Goal: Task Accomplishment & Management: Complete application form

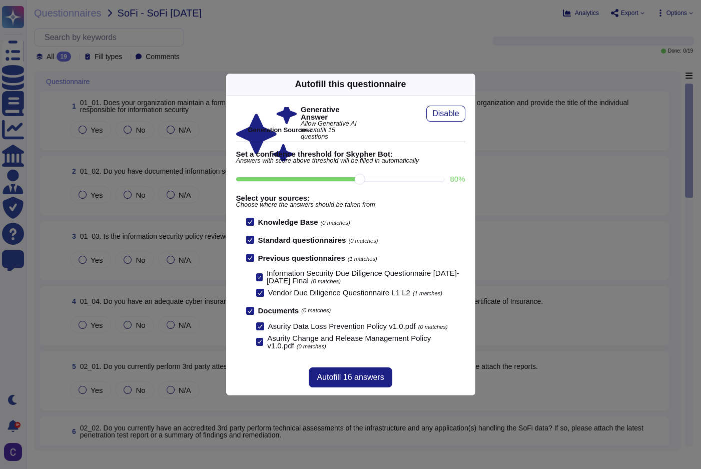
click at [469, 116] on icon at bounding box center [565, 212] width 192 height 192
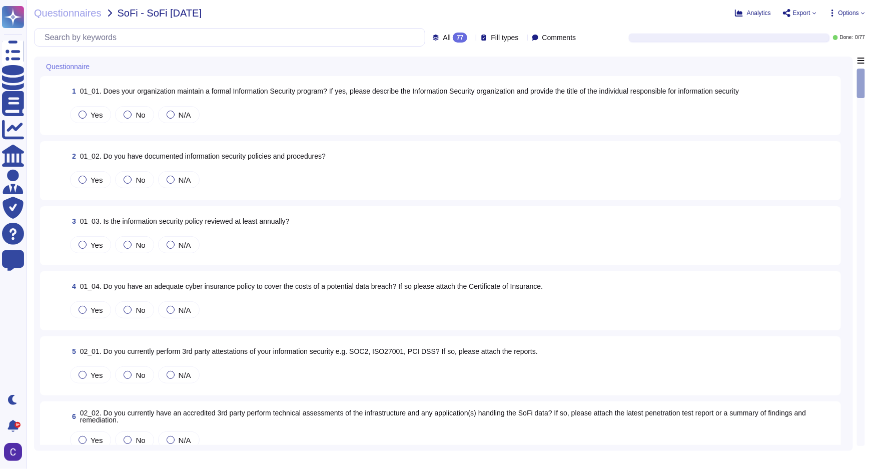
click at [700, 11] on span "Options" at bounding box center [848, 13] width 21 height 6
click at [700, 30] on p "Autofill" at bounding box center [844, 41] width 24 height 32
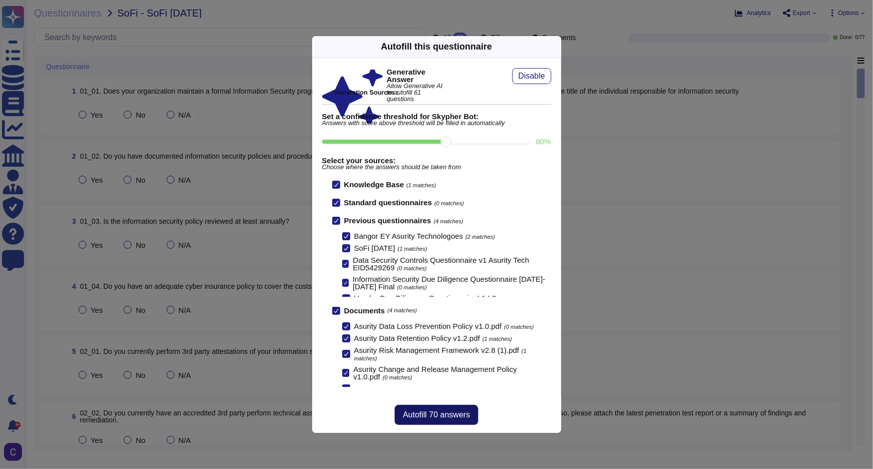
click at [447, 412] on span "Autofill 70 answers" at bounding box center [436, 415] width 67 height 8
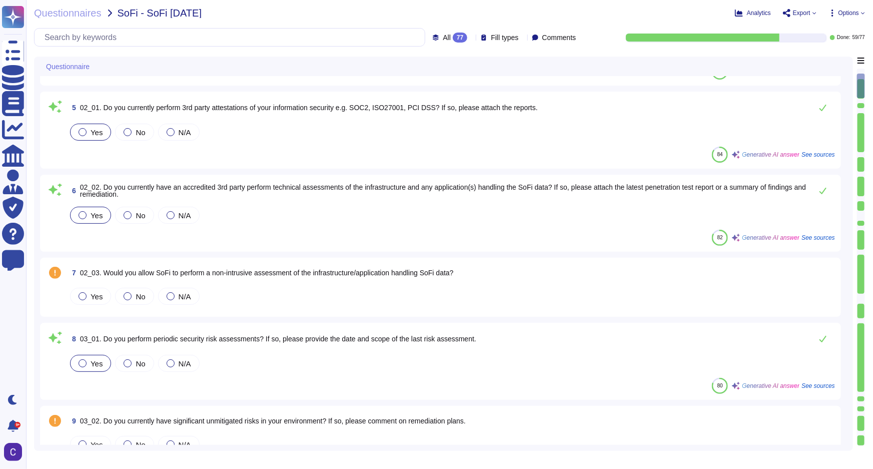
scroll to position [364, 0]
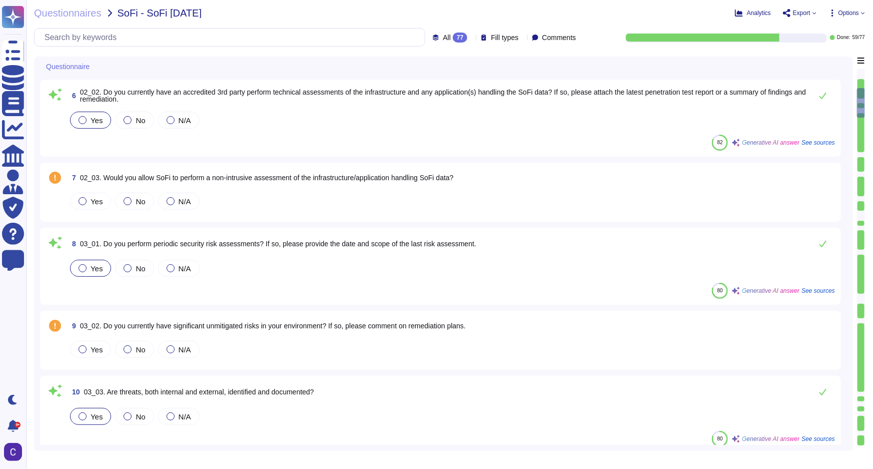
click at [700, 442] on div at bounding box center [860, 440] width 7 height 10
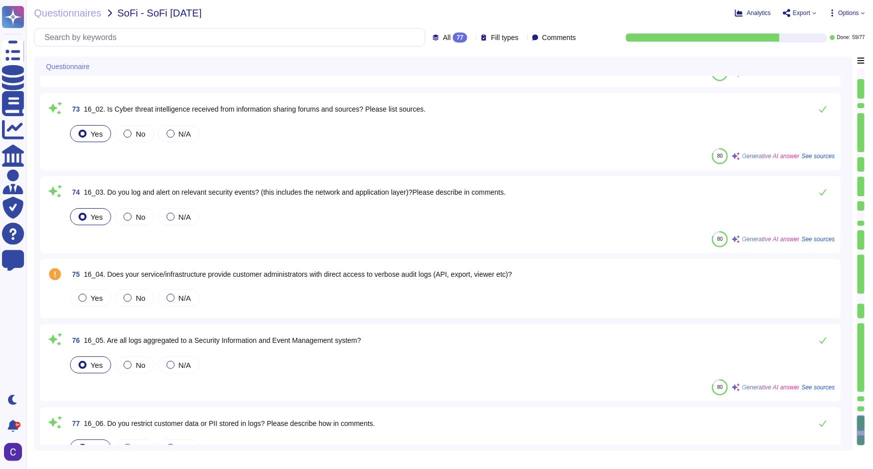
scroll to position [5278, 0]
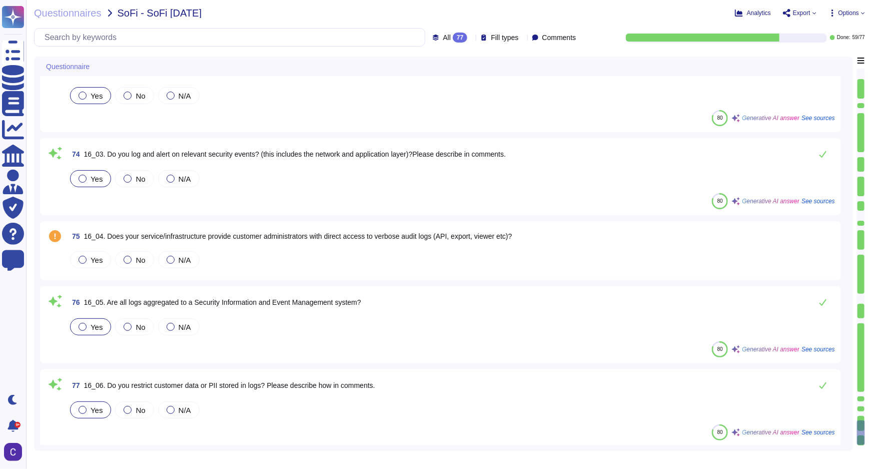
click at [700, 150] on div at bounding box center [860, 132] width 7 height 39
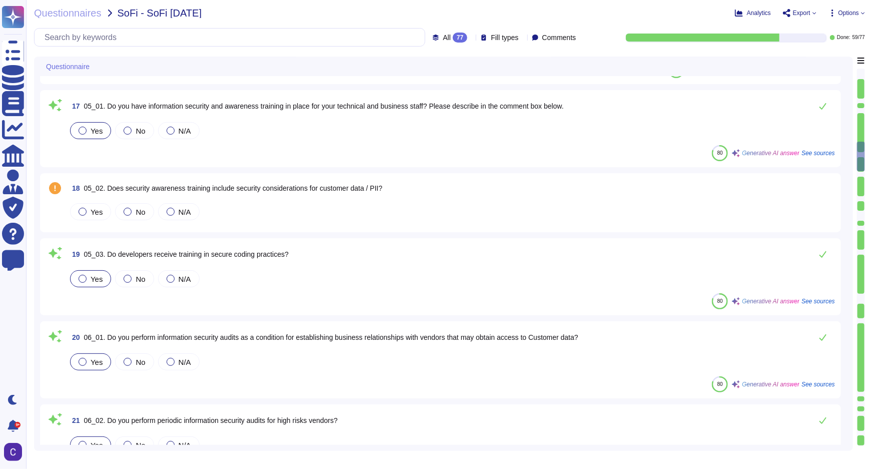
scroll to position [1160, 0]
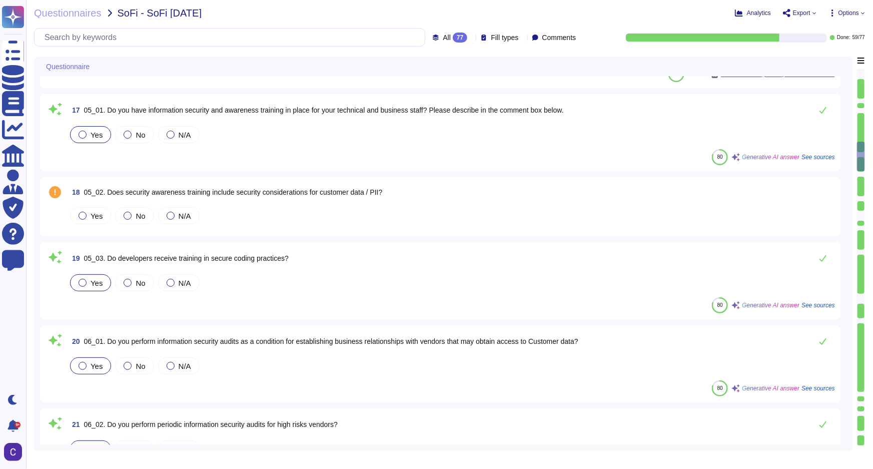
click at [700, 212] on div at bounding box center [860, 216] width 7 height 10
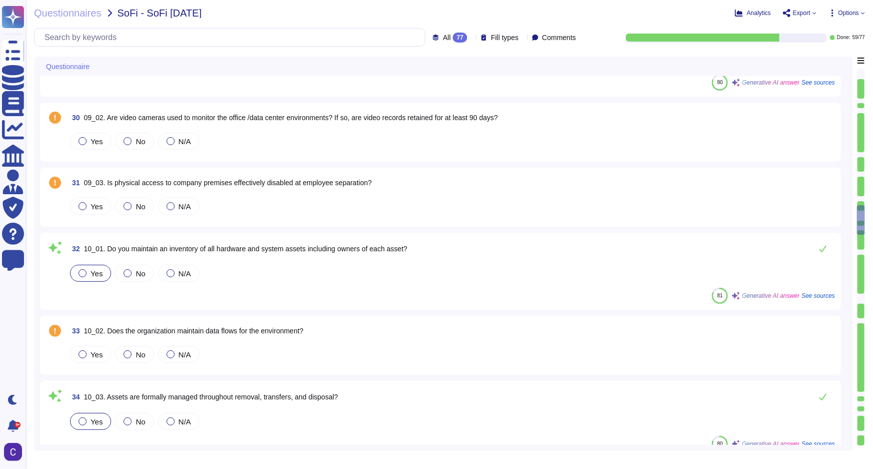
scroll to position [2107, 0]
click at [700, 173] on div at bounding box center [860, 174] width 7 height 5
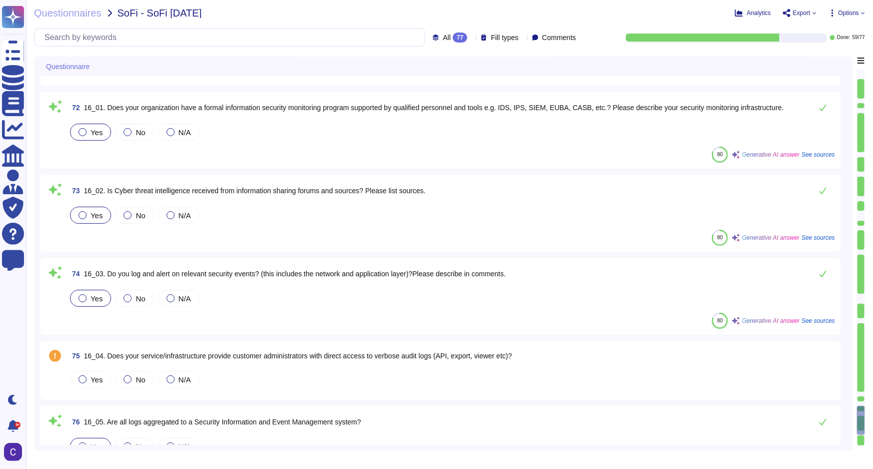
scroll to position [5278, 0]
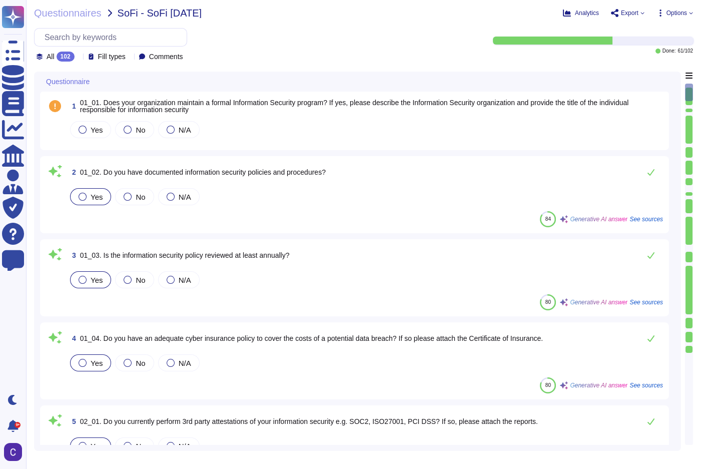
click at [667, 13] on span "Options" at bounding box center [676, 13] width 21 height 6
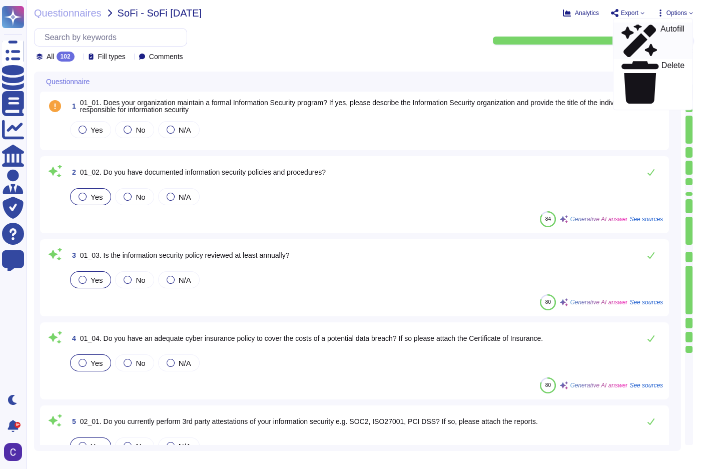
click at [660, 27] on div "Autofill" at bounding box center [652, 41] width 63 height 33
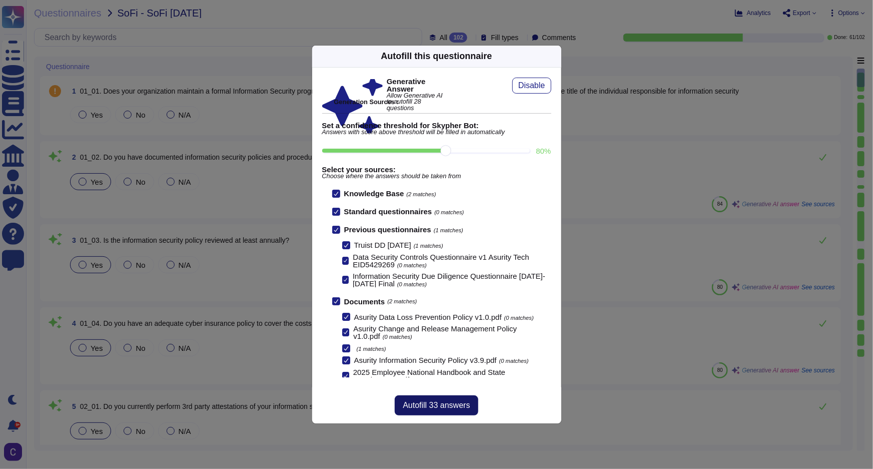
click at [460, 399] on button "Autofill 33 answers" at bounding box center [436, 405] width 83 height 20
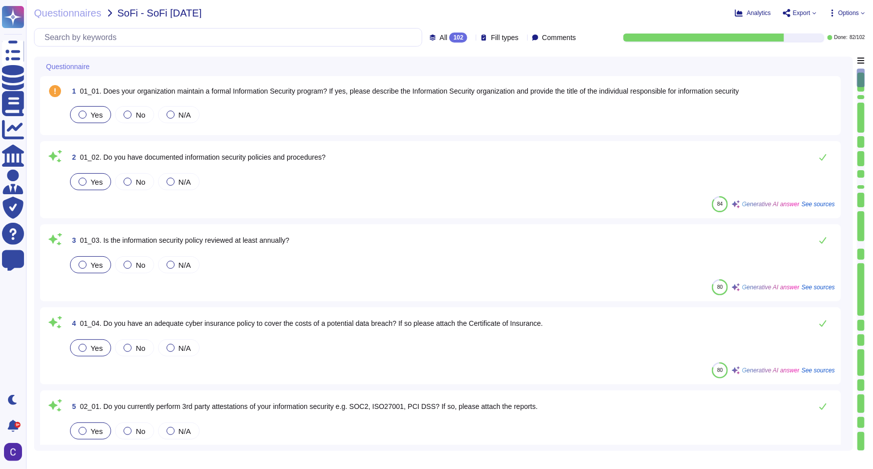
click at [85, 114] on div at bounding box center [83, 115] width 8 height 8
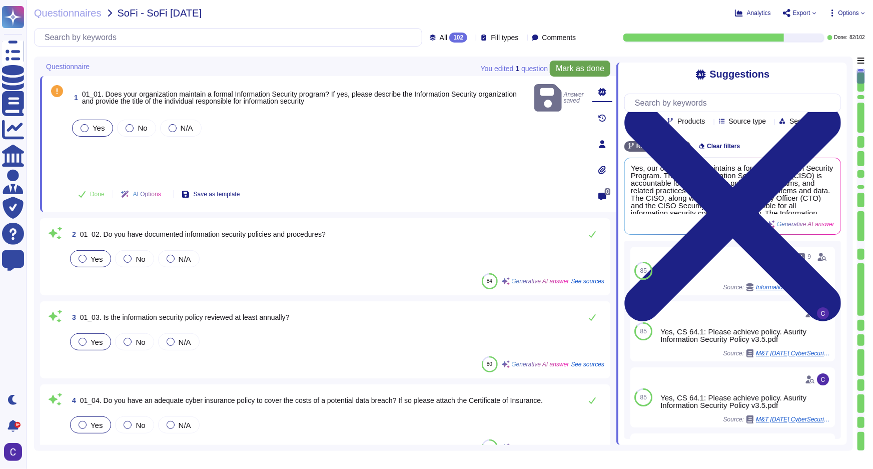
click at [560, 65] on span "Mark as done" at bounding box center [580, 69] width 49 height 8
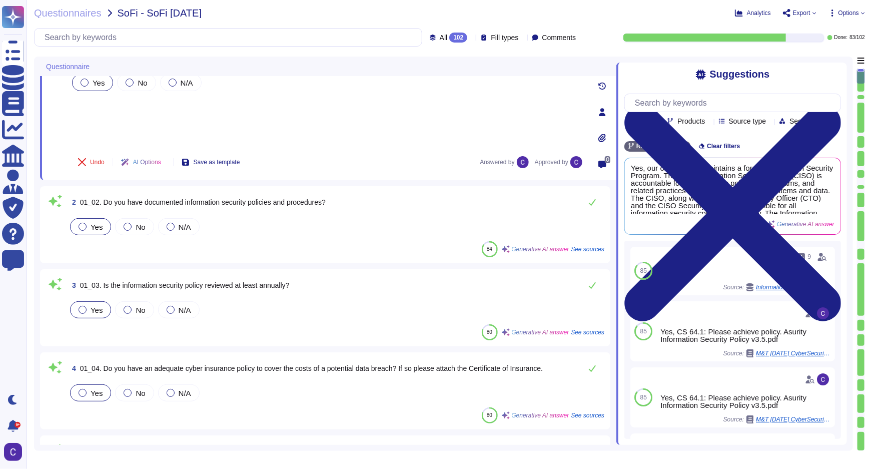
scroll to position [136, 0]
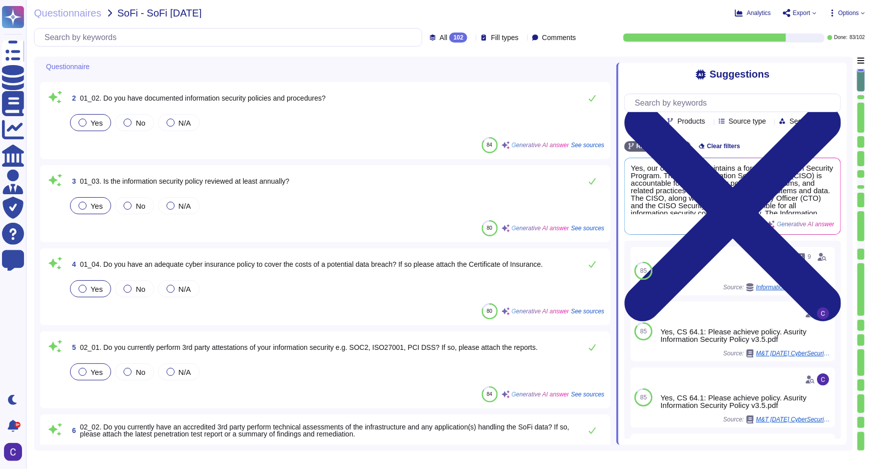
click at [700, 90] on div at bounding box center [861, 80] width 8 height 23
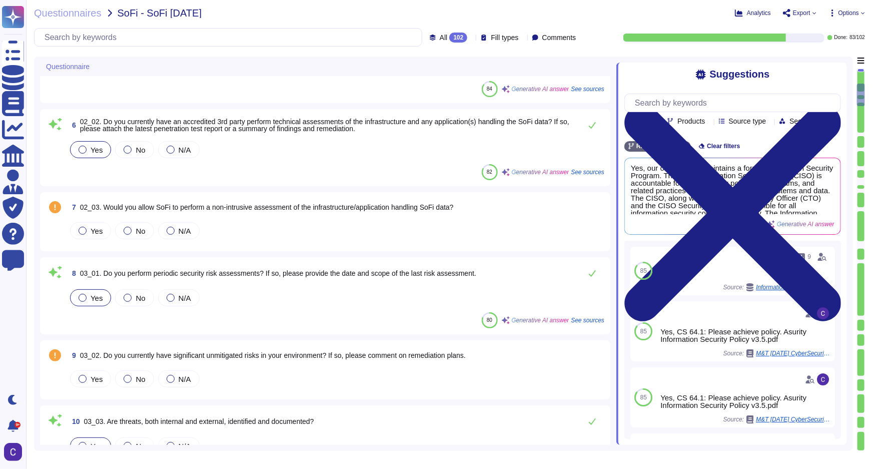
scroll to position [444, 0]
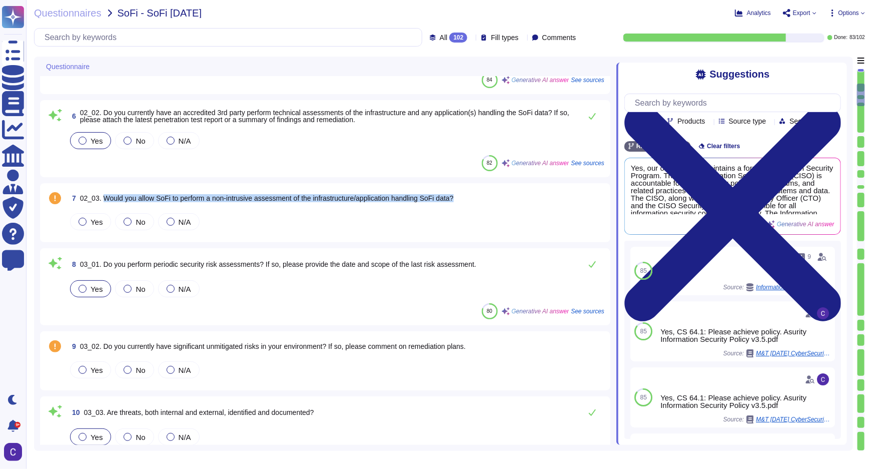
drag, startPoint x: 477, startPoint y: 203, endPoint x: 102, endPoint y: 207, distance: 375.1
click at [102, 207] on div "7 02_03. Would you allow SoFi to perform a non-intrusive assessment of the infr…" at bounding box center [325, 212] width 558 height 47
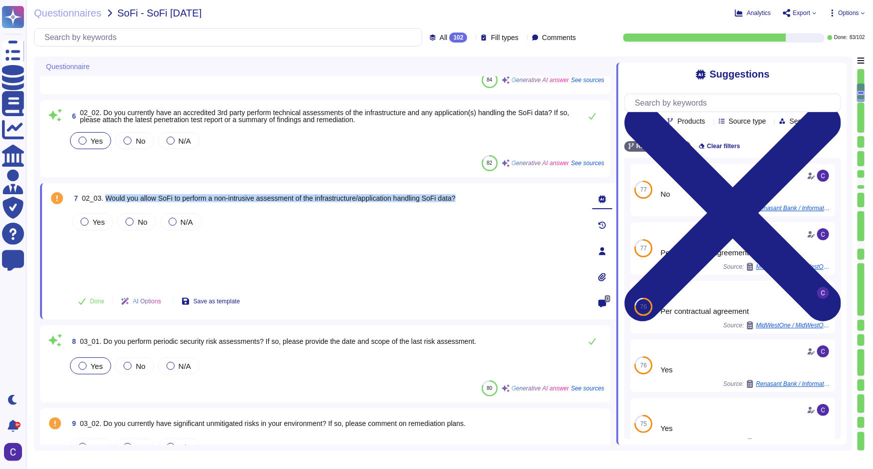
copy span "Would you allow SoFi to perform a non-intrusive assessment of the infrastructur…"
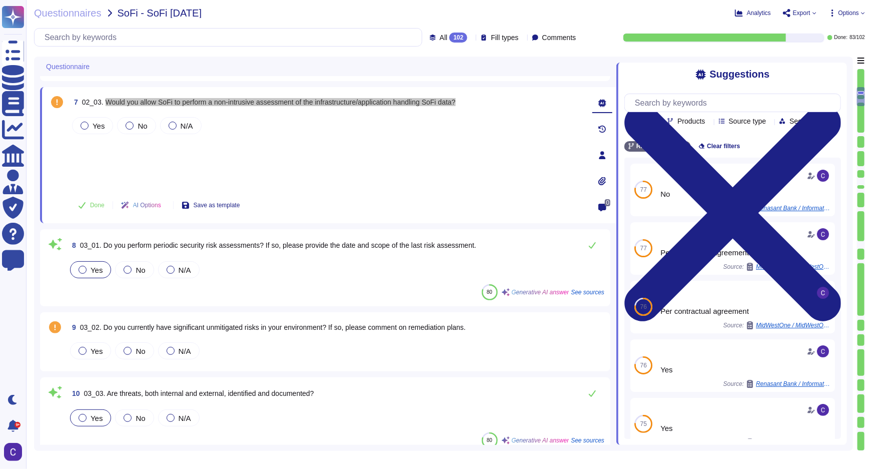
scroll to position [535, 0]
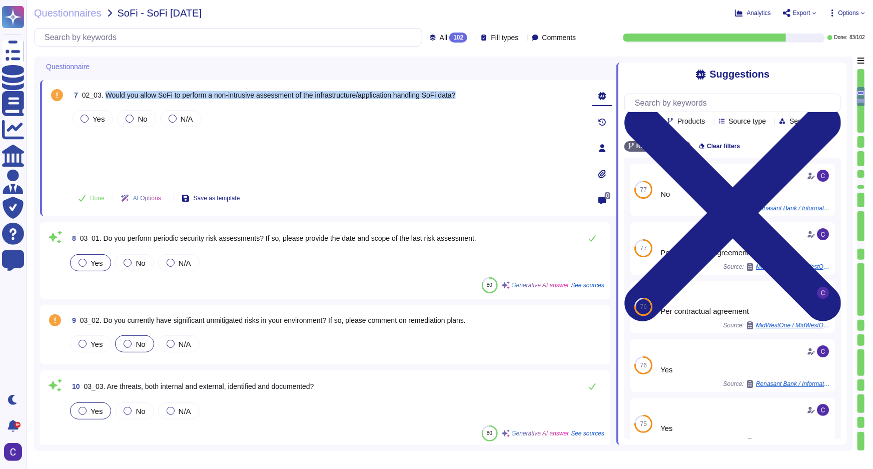
click at [140, 344] on span "No" at bounding box center [141, 344] width 10 height 9
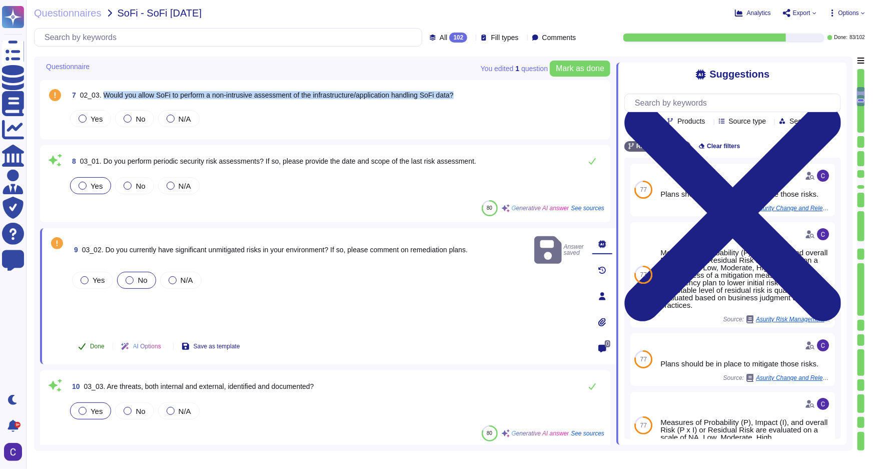
click at [89, 347] on button "Done" at bounding box center [91, 346] width 43 height 20
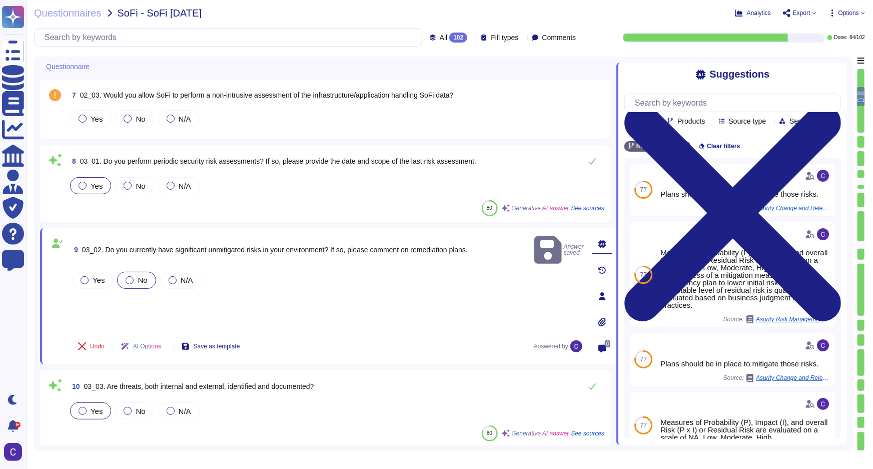
click at [371, 286] on div "Yes No N/A" at bounding box center [327, 300] width 514 height 61
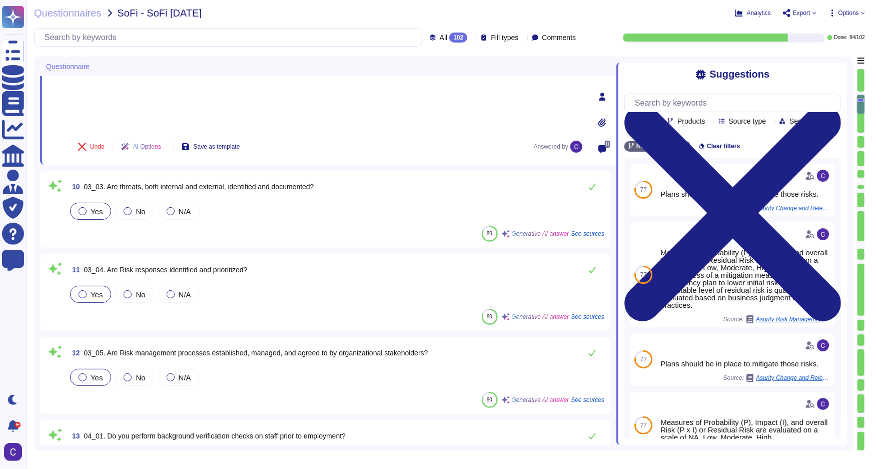
scroll to position [807, 0]
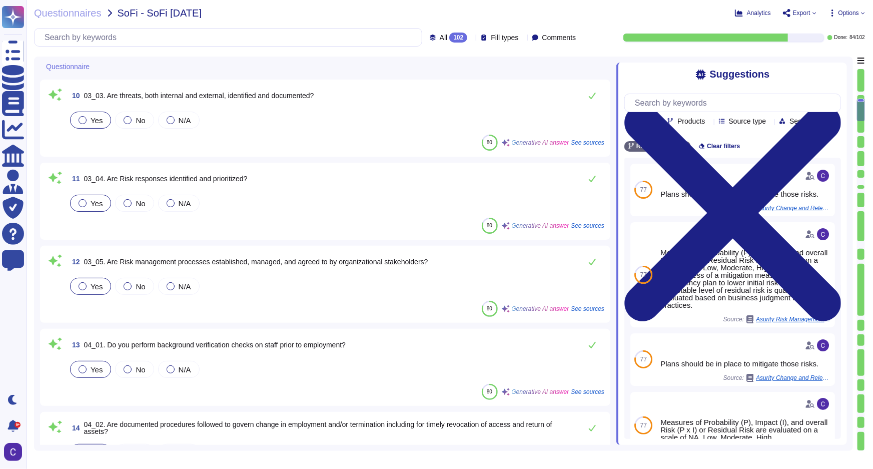
click at [700, 131] on div at bounding box center [860, 114] width 7 height 38
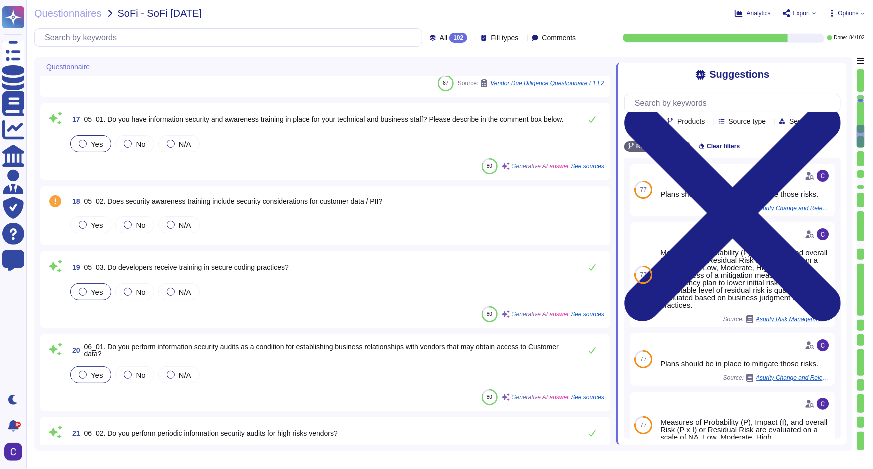
scroll to position [1331, 0]
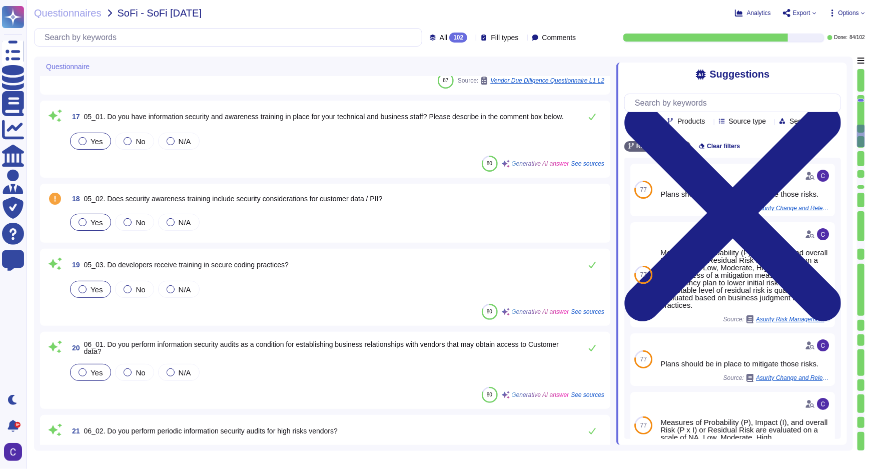
click at [93, 225] on span "Yes" at bounding box center [97, 222] width 12 height 9
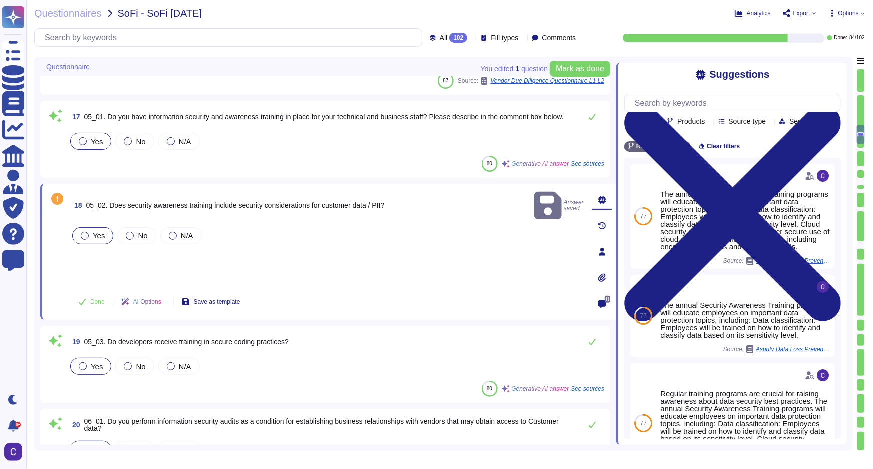
click at [700, 148] on div at bounding box center [860, 150] width 7 height 4
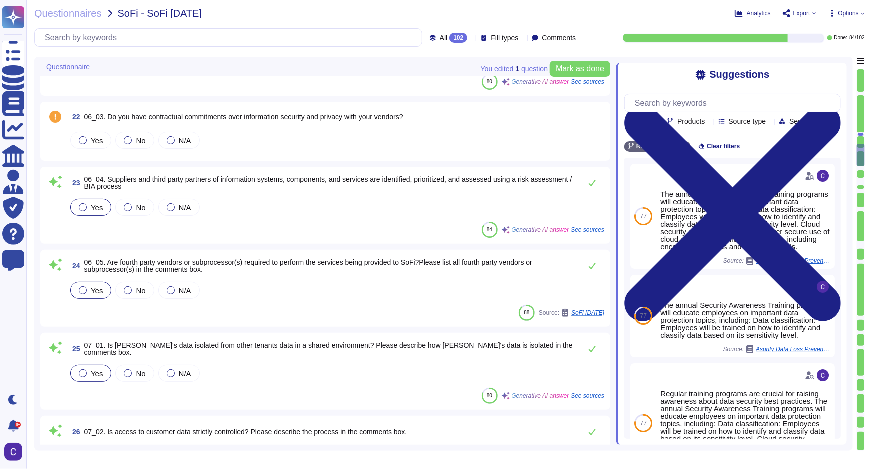
scroll to position [1775, 0]
click at [78, 133] on div "Yes" at bounding box center [90, 139] width 41 height 17
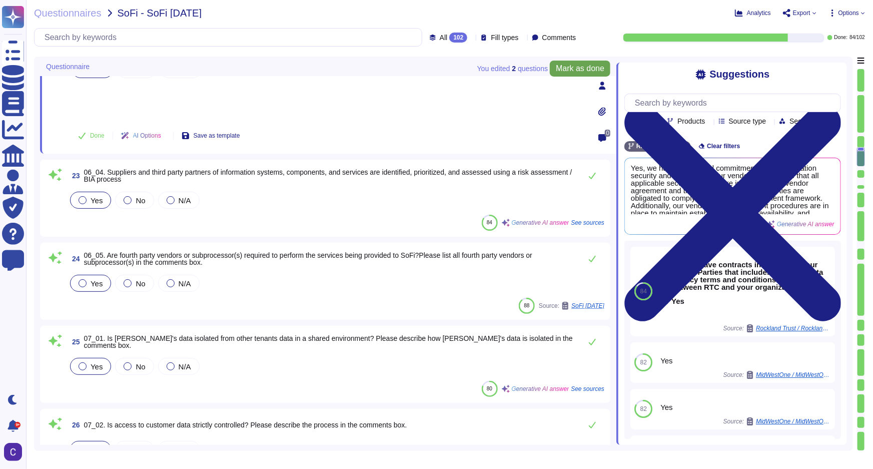
click at [601, 70] on span "Mark as done" at bounding box center [580, 69] width 49 height 8
click at [700, 167] on div at bounding box center [860, 168] width 7 height 4
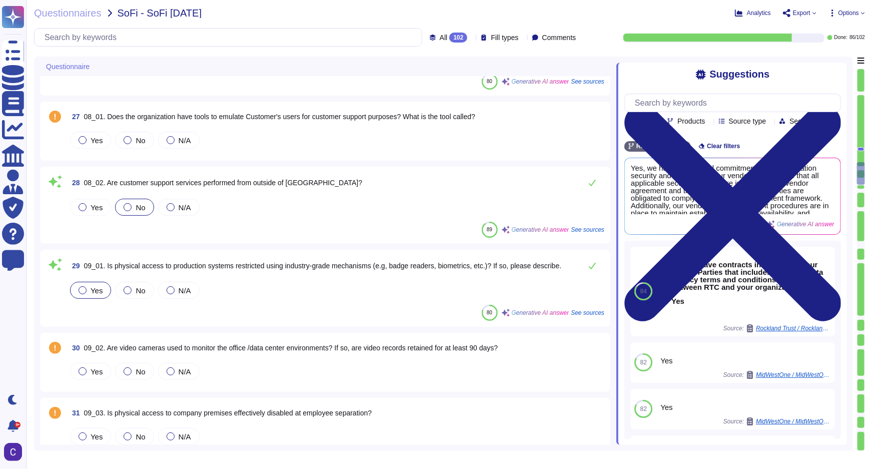
scroll to position [2141, 0]
click at [79, 135] on div at bounding box center [83, 139] width 8 height 8
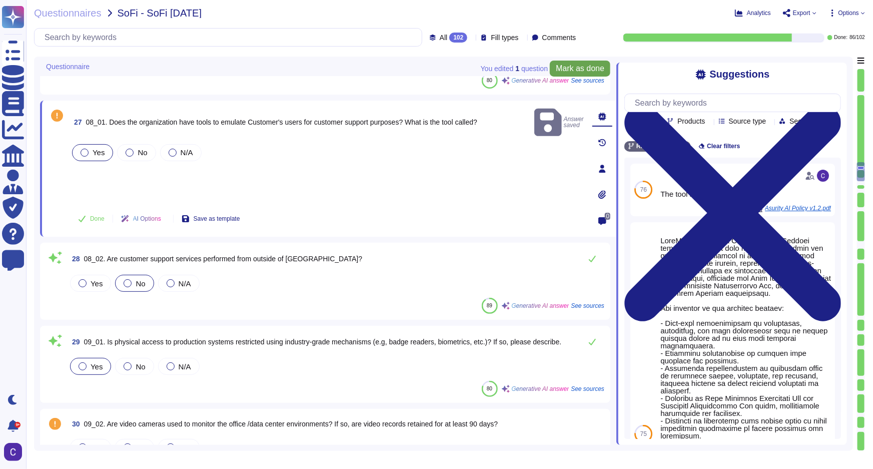
click at [593, 70] on span "Mark as done" at bounding box center [580, 69] width 49 height 8
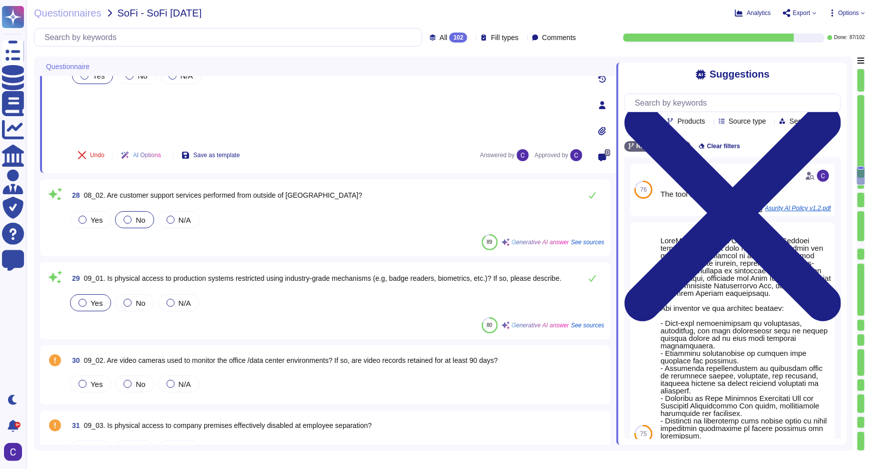
scroll to position [2278, 0]
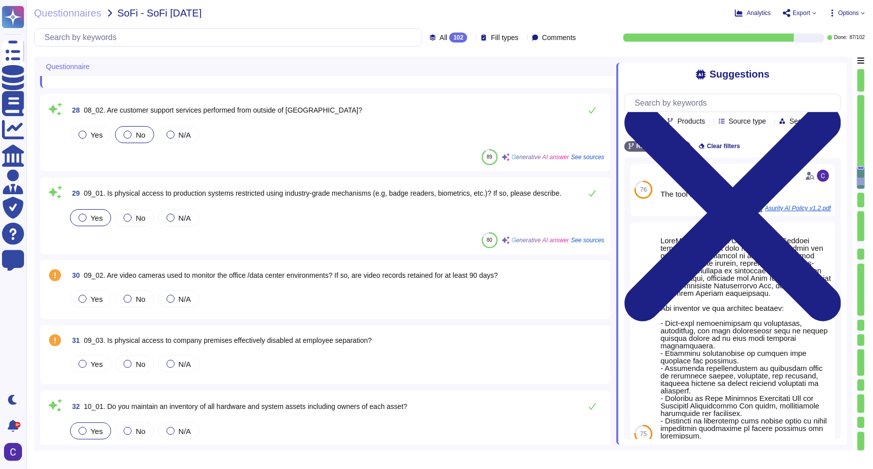
click at [700, 179] on div at bounding box center [861, 177] width 8 height 23
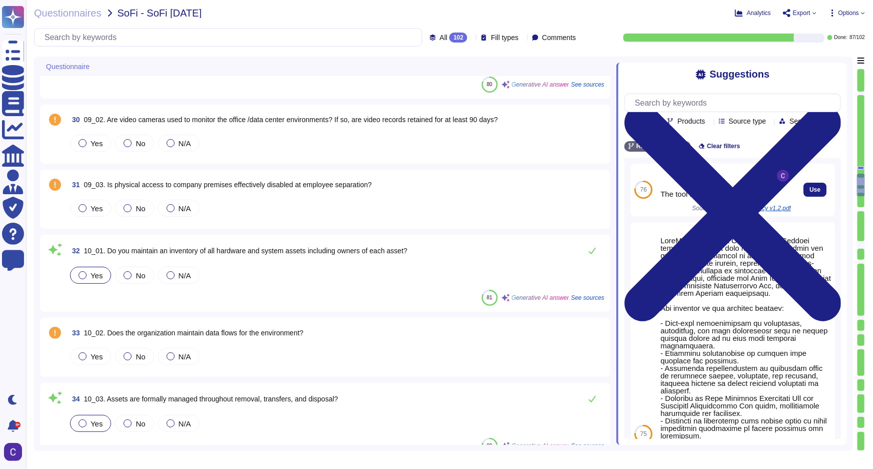
scroll to position [2431, 0]
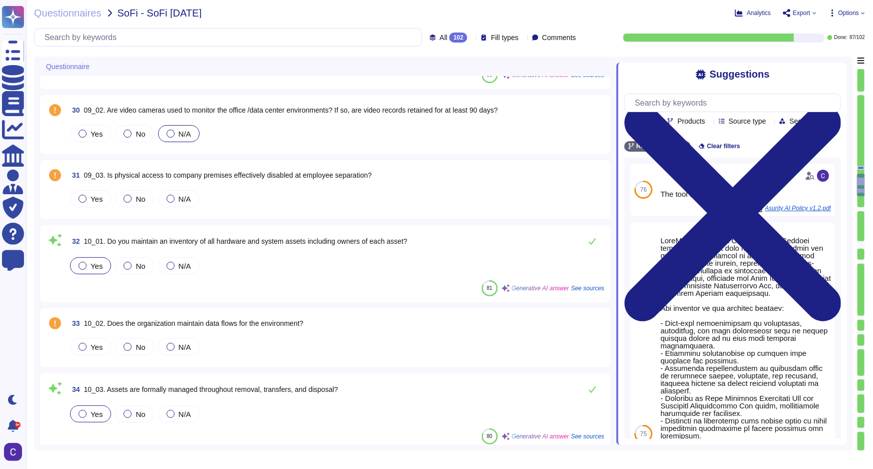
click at [179, 133] on span "N/A" at bounding box center [185, 134] width 13 height 9
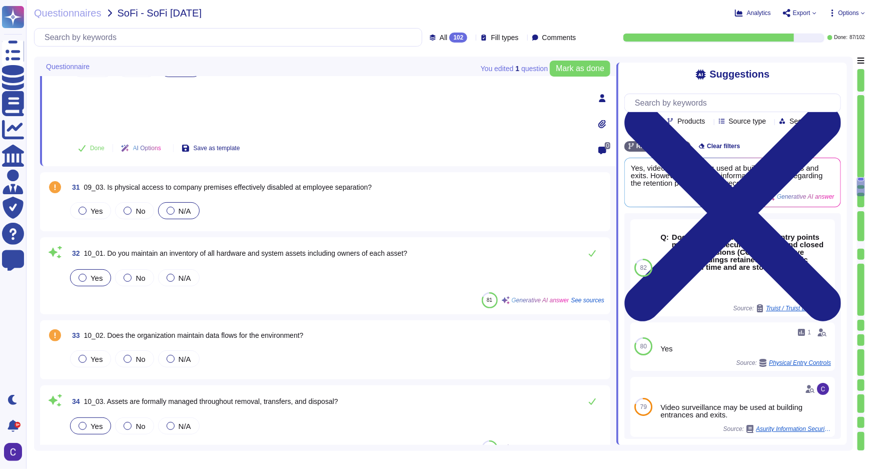
click at [179, 212] on span "N/A" at bounding box center [185, 211] width 13 height 9
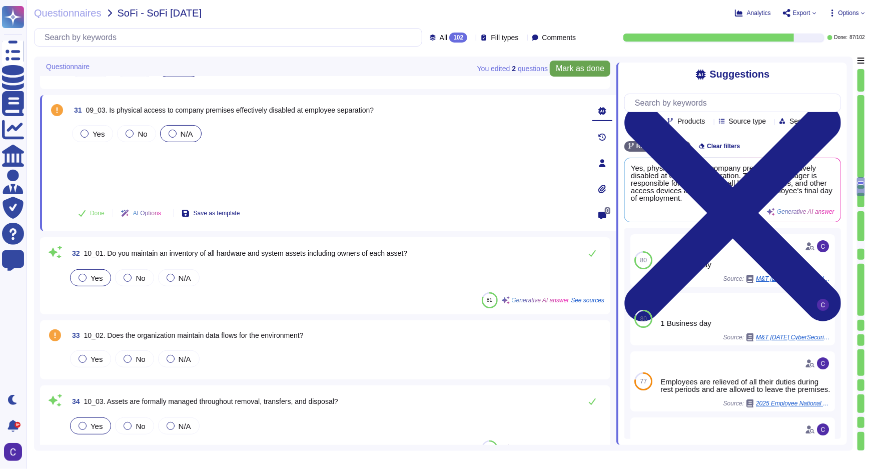
click at [592, 71] on span "Mark as done" at bounding box center [580, 69] width 49 height 8
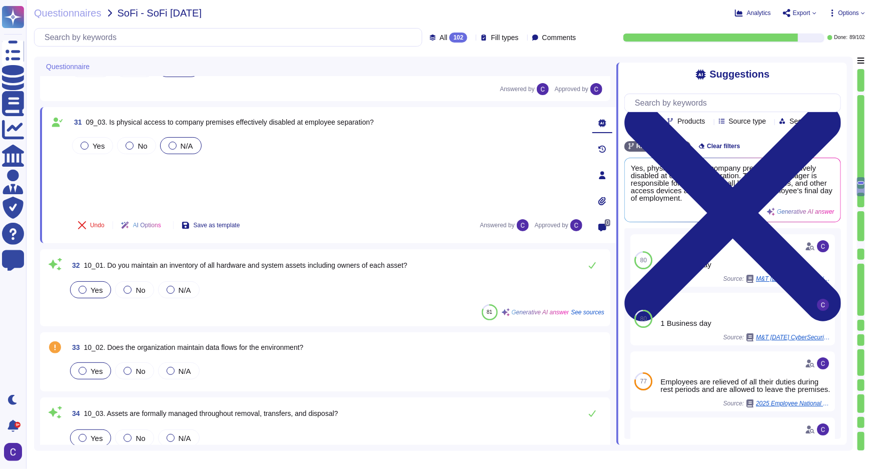
click at [101, 373] on div "Yes" at bounding box center [90, 370] width 41 height 17
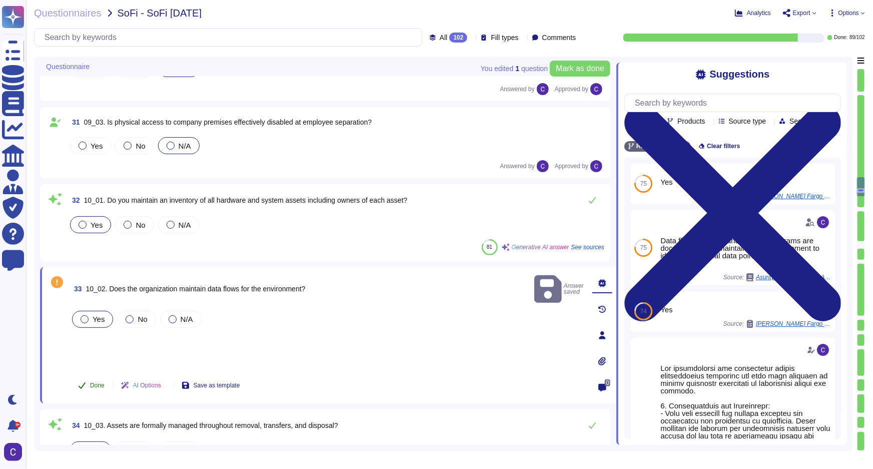
click at [94, 386] on span "Done" at bounding box center [97, 385] width 15 height 6
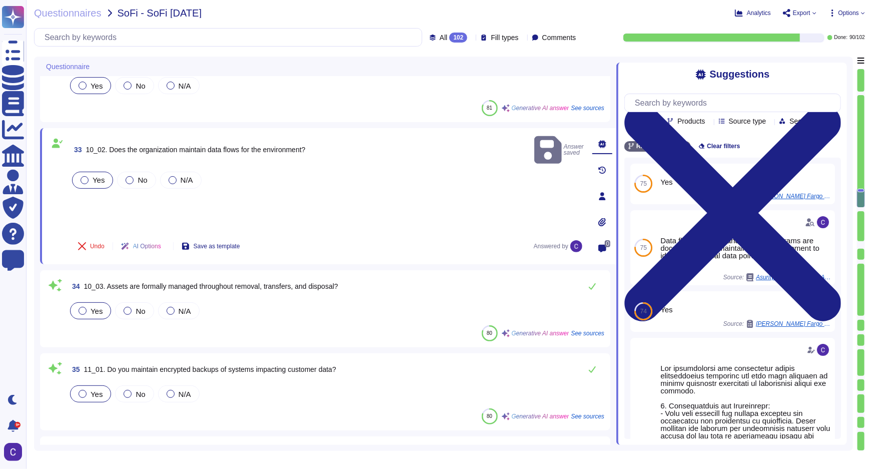
scroll to position [2658, 0]
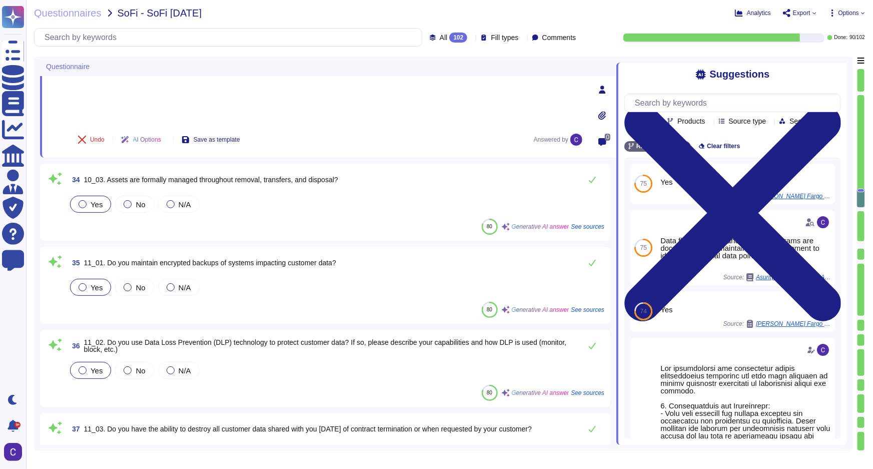
click at [700, 207] on div at bounding box center [860, 209] width 7 height 4
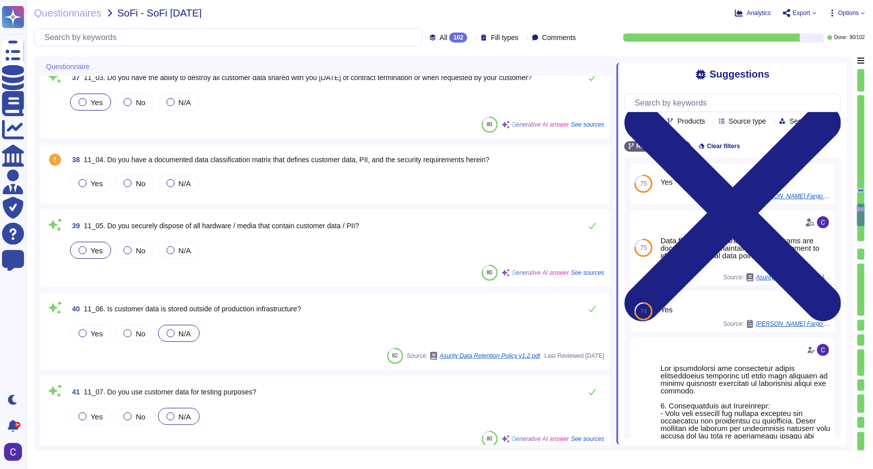
scroll to position [3029, 0]
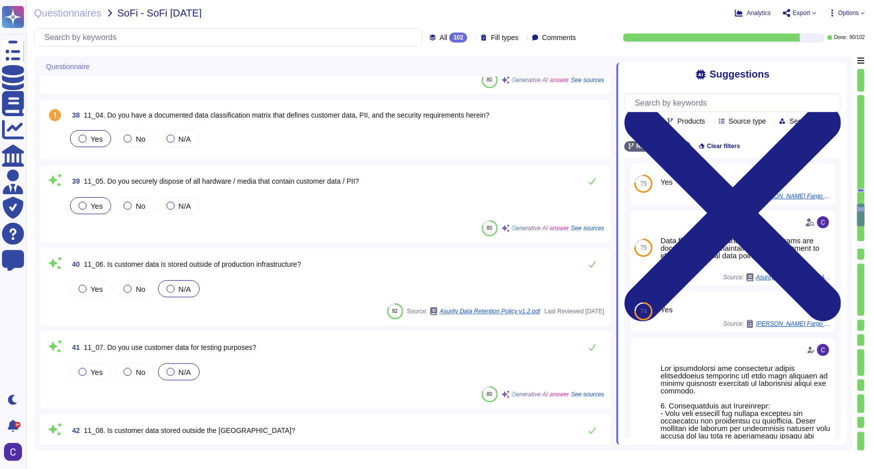
click at [90, 135] on label "Yes" at bounding box center [91, 139] width 24 height 8
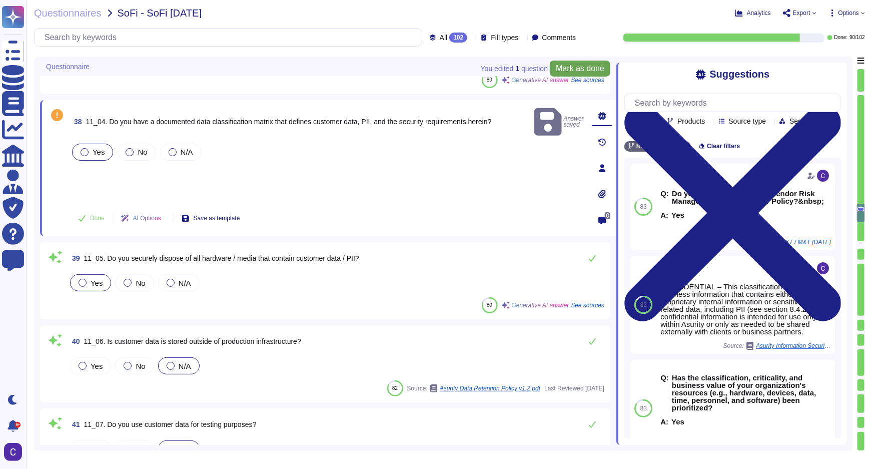
click at [583, 74] on button "Mark as done" at bounding box center [580, 69] width 61 height 16
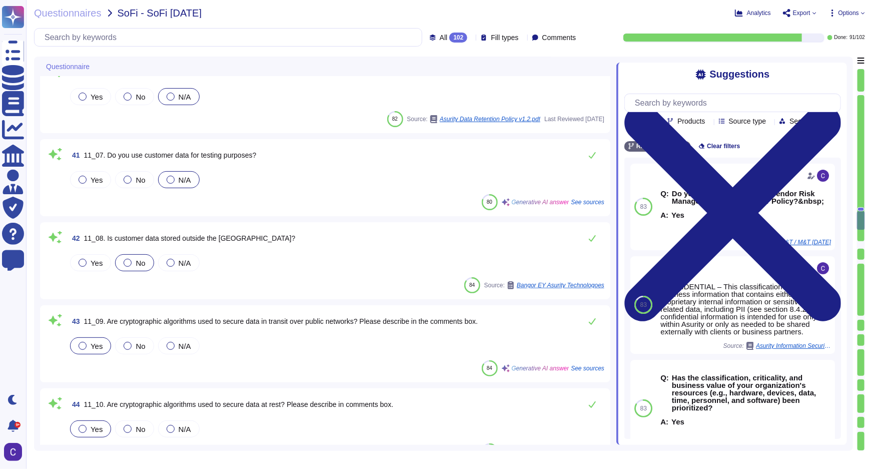
scroll to position [3302, 0]
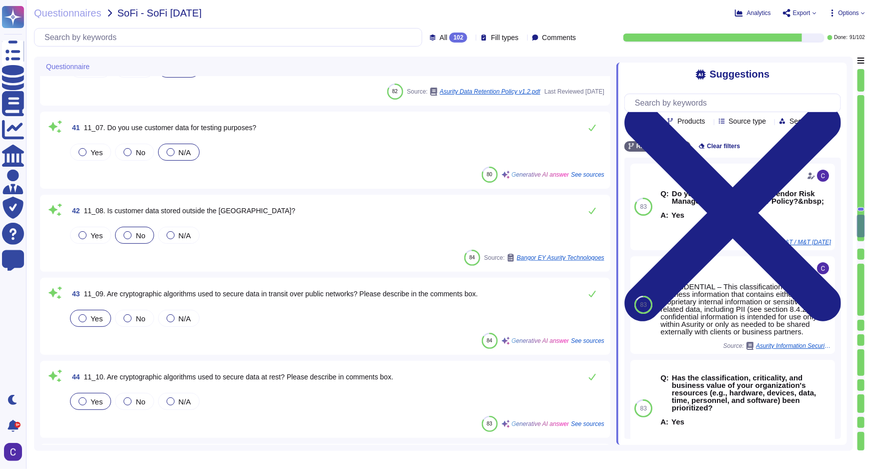
click at [700, 240] on div at bounding box center [860, 168] width 7 height 146
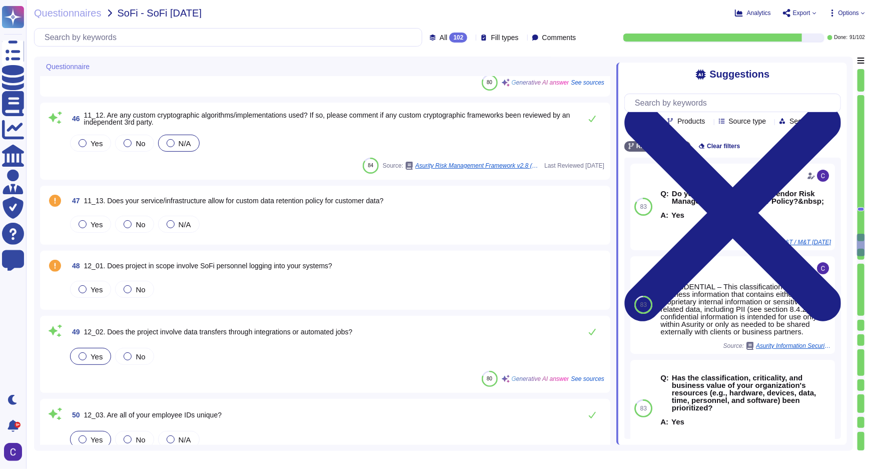
scroll to position [3704, 0]
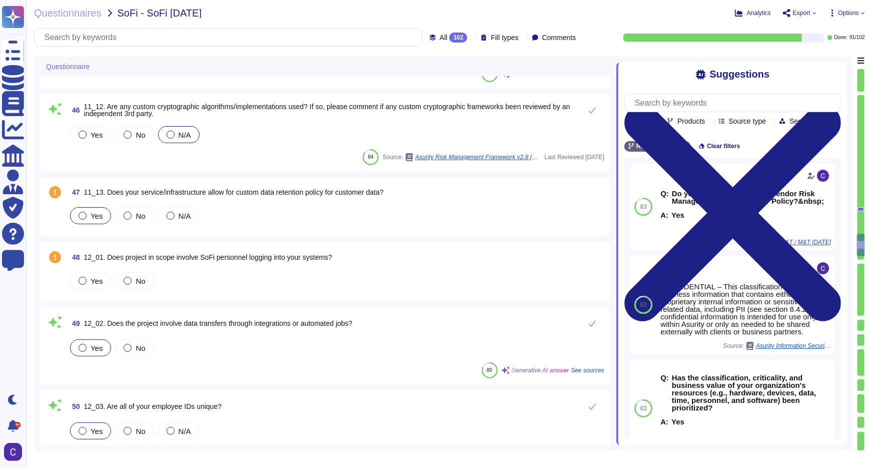
click at [95, 215] on span "Yes" at bounding box center [97, 216] width 12 height 9
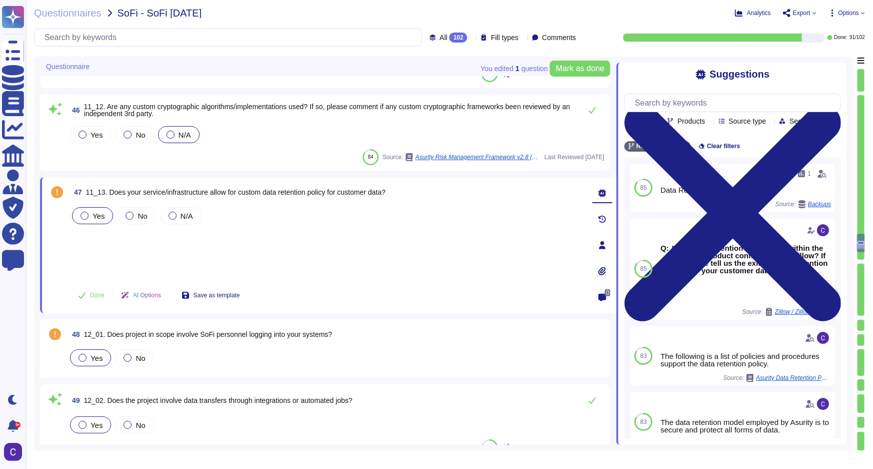
click at [103, 359] on div "Yes" at bounding box center [90, 357] width 41 height 17
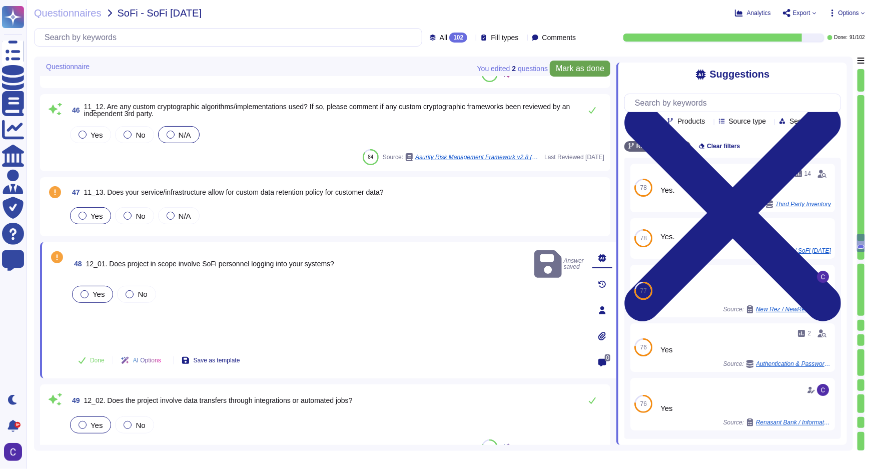
click at [594, 72] on span "Mark as done" at bounding box center [580, 69] width 49 height 8
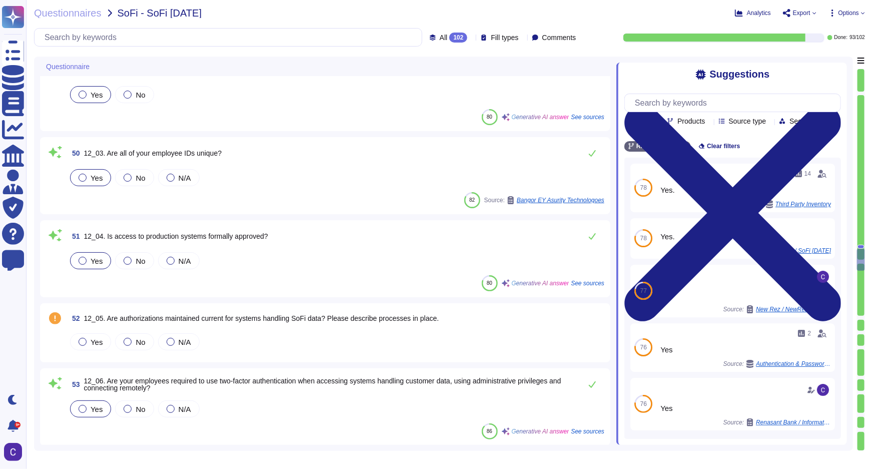
scroll to position [4067, 0]
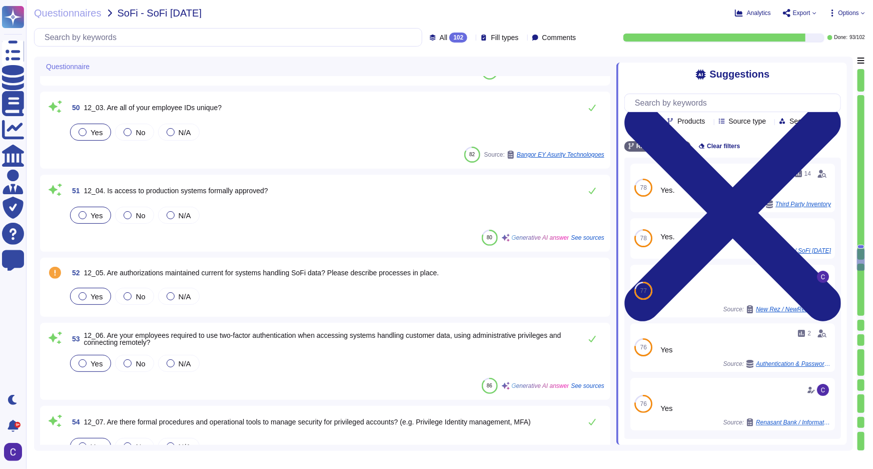
click at [84, 296] on div at bounding box center [83, 296] width 8 height 8
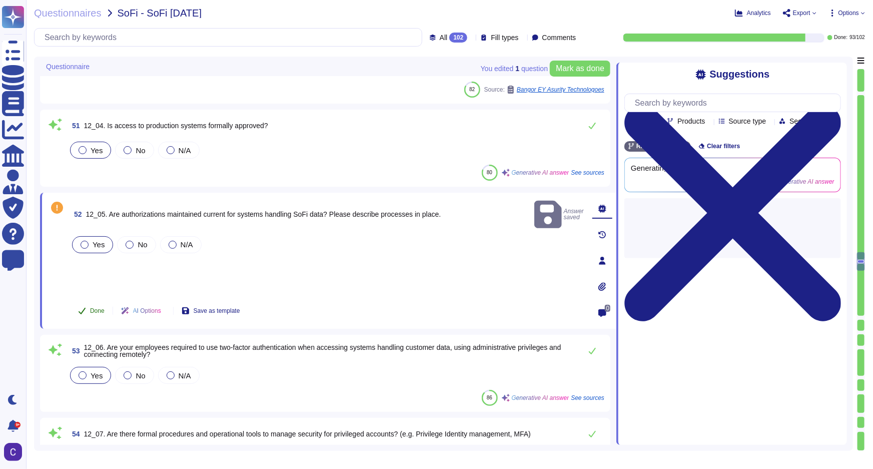
click at [96, 309] on span "Done" at bounding box center [97, 311] width 15 height 6
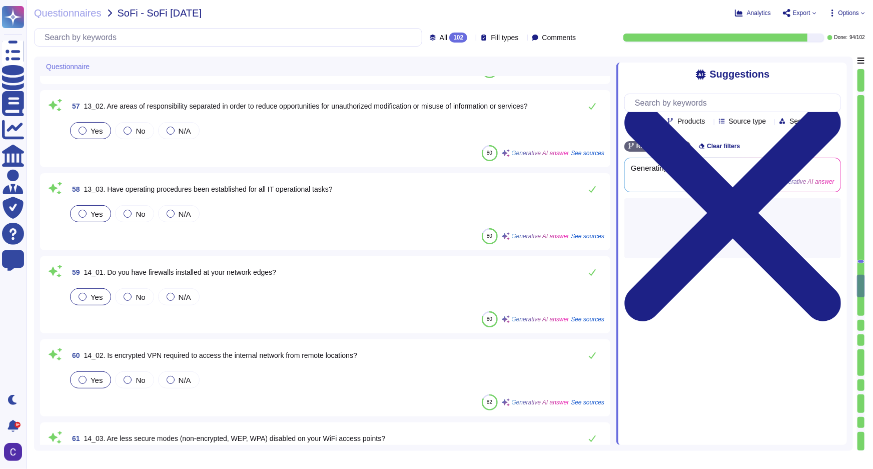
scroll to position [4613, 0]
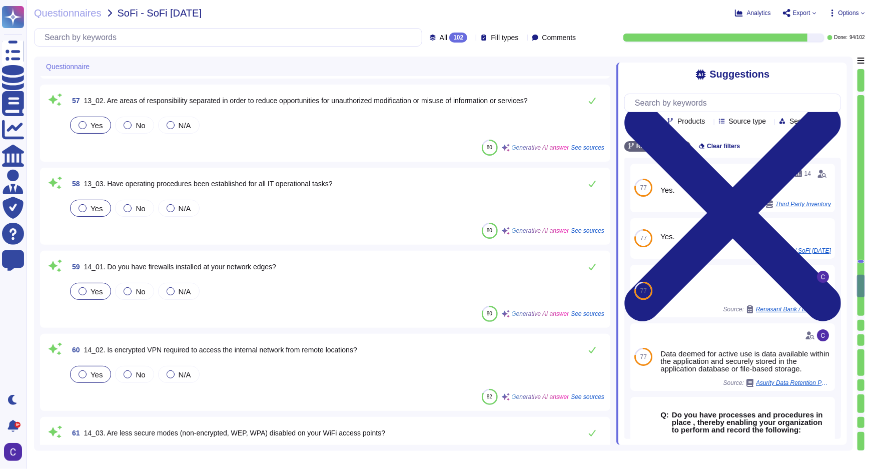
click at [700, 317] on div at bounding box center [860, 318] width 7 height 4
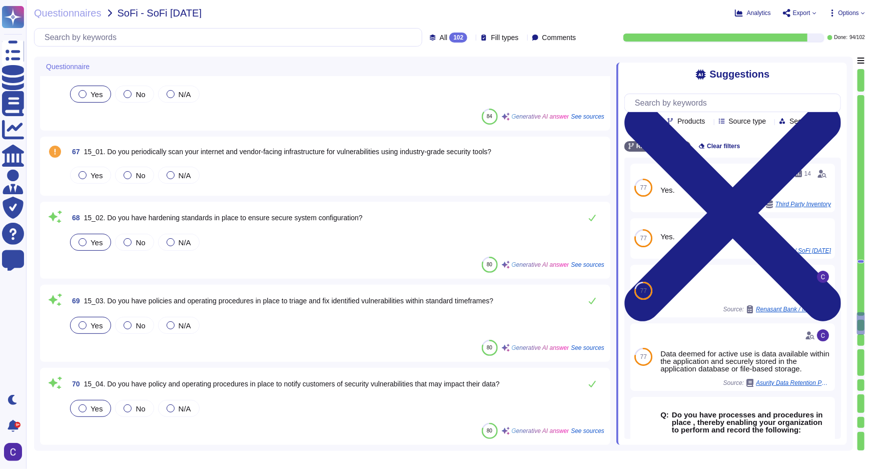
scroll to position [5367, 0]
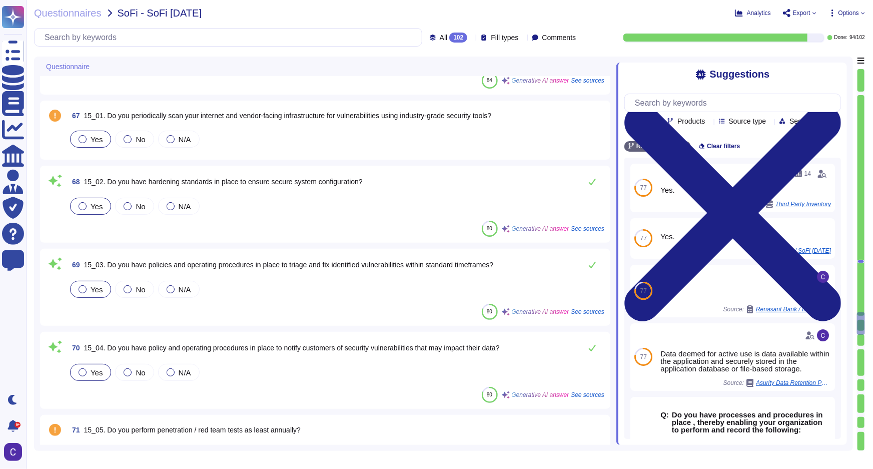
click at [79, 137] on label "Yes" at bounding box center [91, 139] width 24 height 8
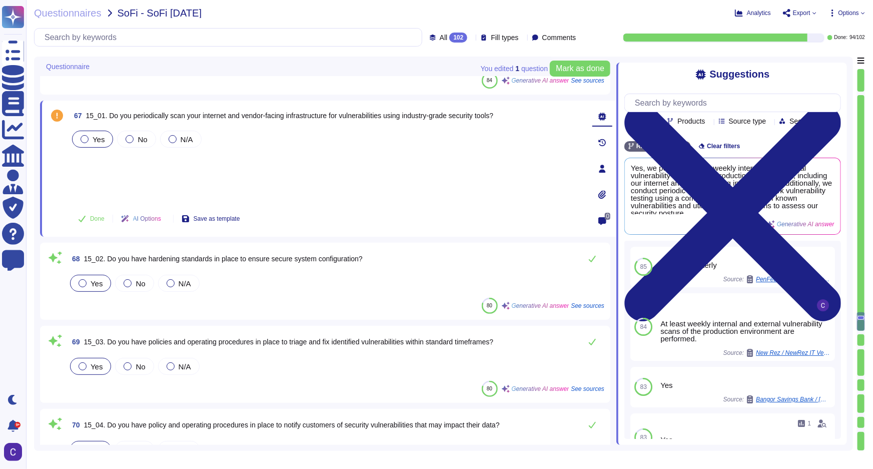
click at [700, 329] on div at bounding box center [861, 321] width 8 height 19
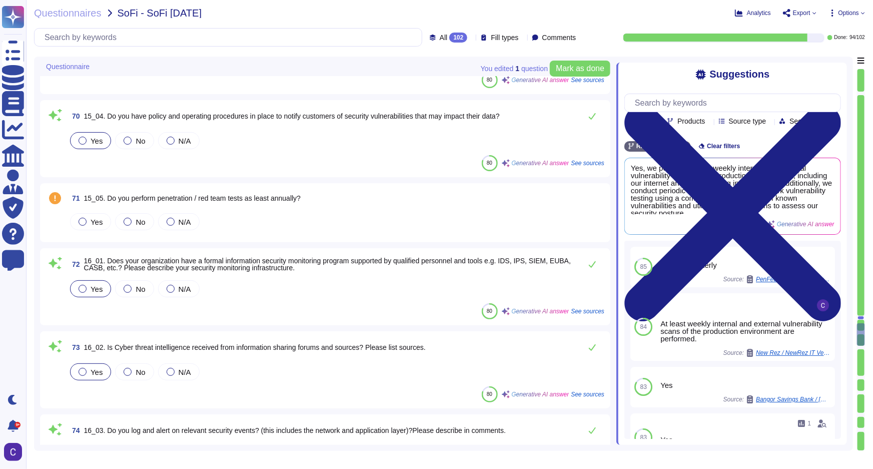
scroll to position [5657, 0]
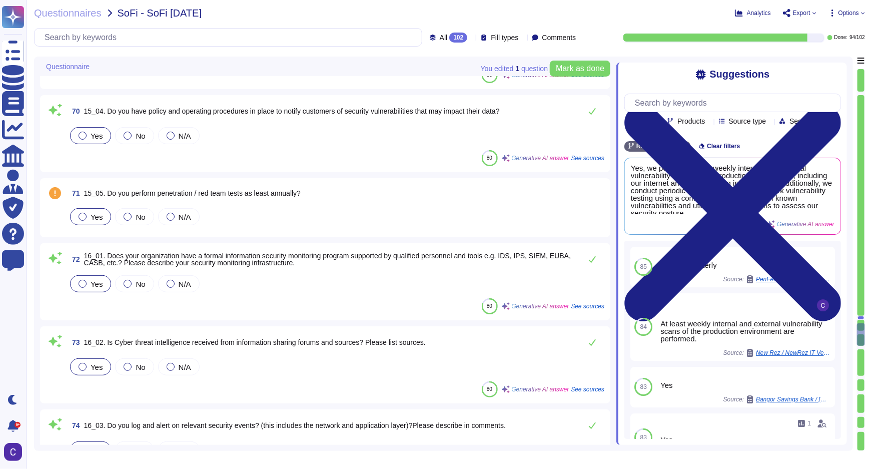
click at [96, 214] on span "Yes" at bounding box center [97, 217] width 12 height 9
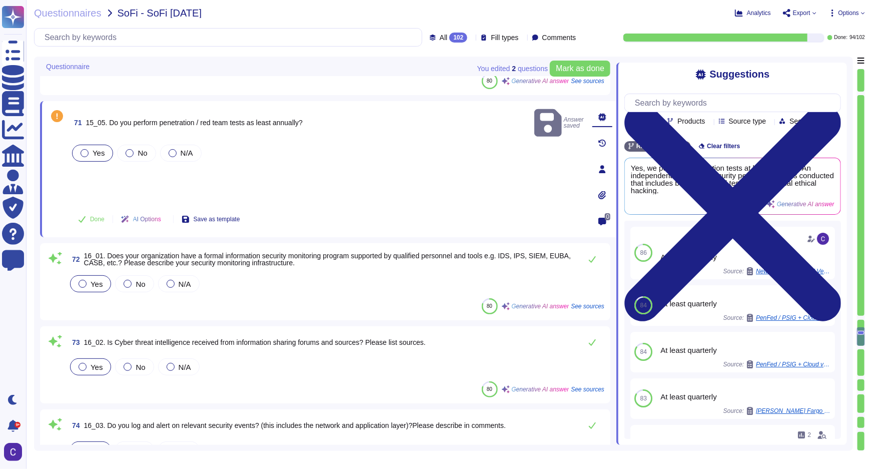
click at [700, 349] on div at bounding box center [860, 362] width 7 height 26
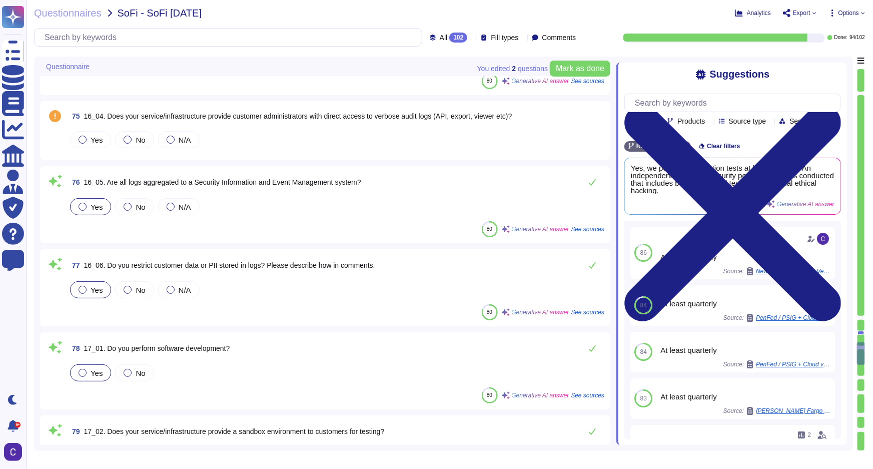
scroll to position [6024, 0]
click at [79, 140] on div at bounding box center [83, 139] width 8 height 8
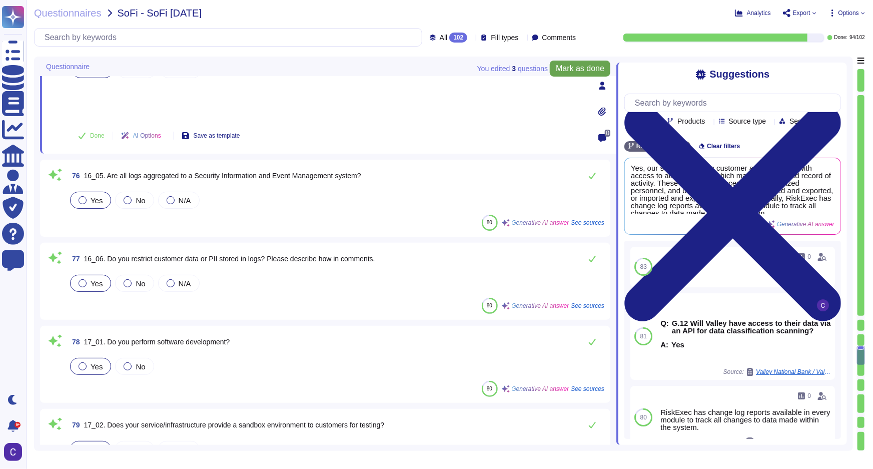
click at [564, 70] on span "Mark as done" at bounding box center [580, 69] width 49 height 8
click at [700, 378] on div at bounding box center [860, 378] width 7 height 4
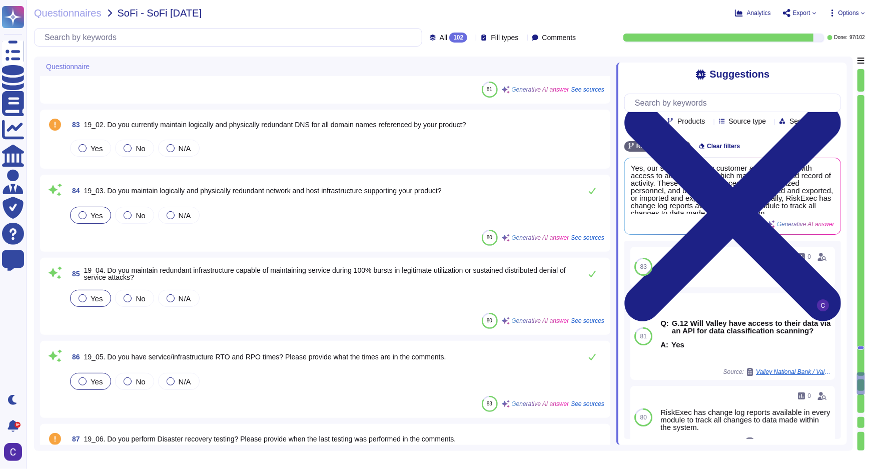
scroll to position [6622, 0]
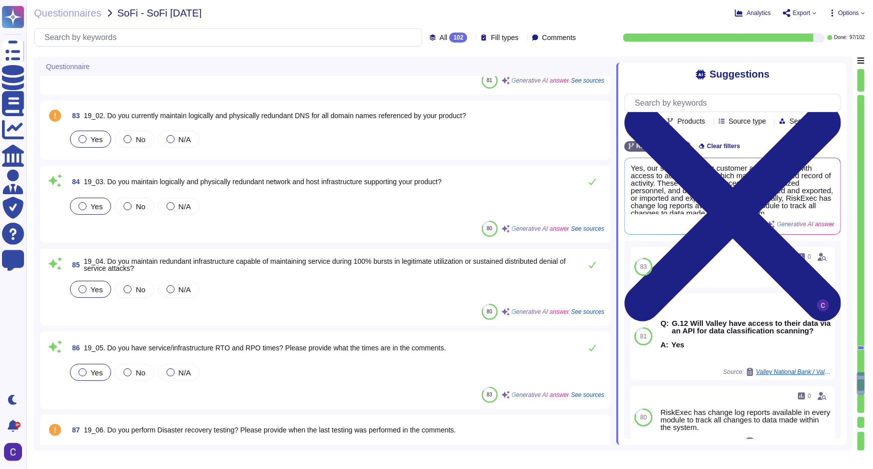
click at [89, 143] on div "Yes" at bounding box center [90, 139] width 41 height 17
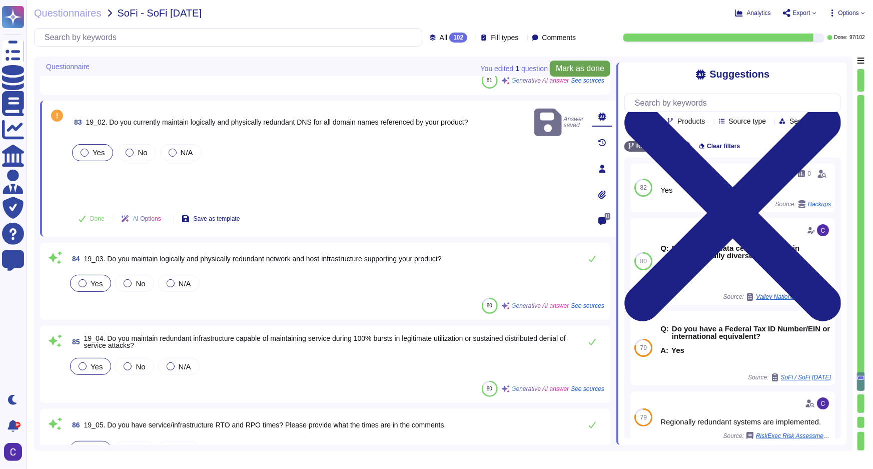
click at [573, 66] on span "Mark as done" at bounding box center [580, 69] width 49 height 8
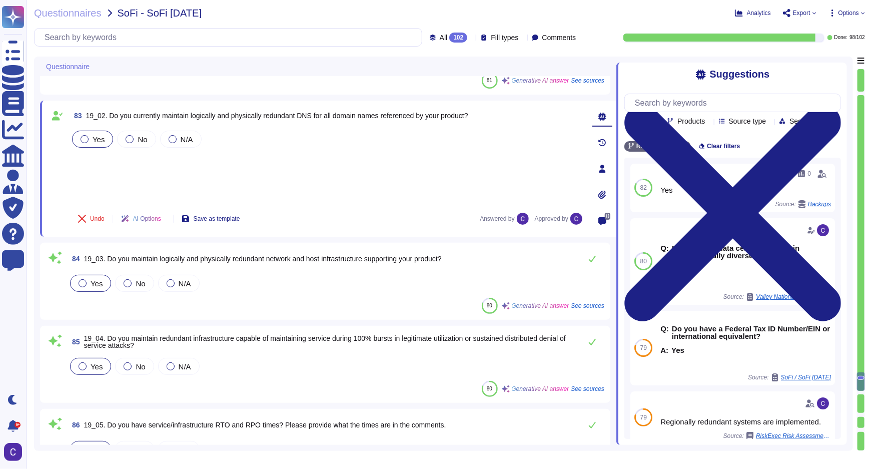
click at [700, 392] on div at bounding box center [860, 393] width 7 height 4
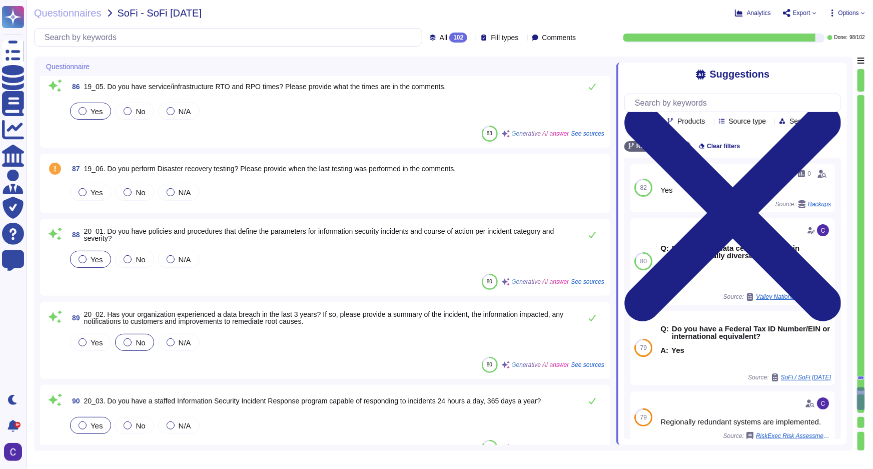
scroll to position [6989, 0]
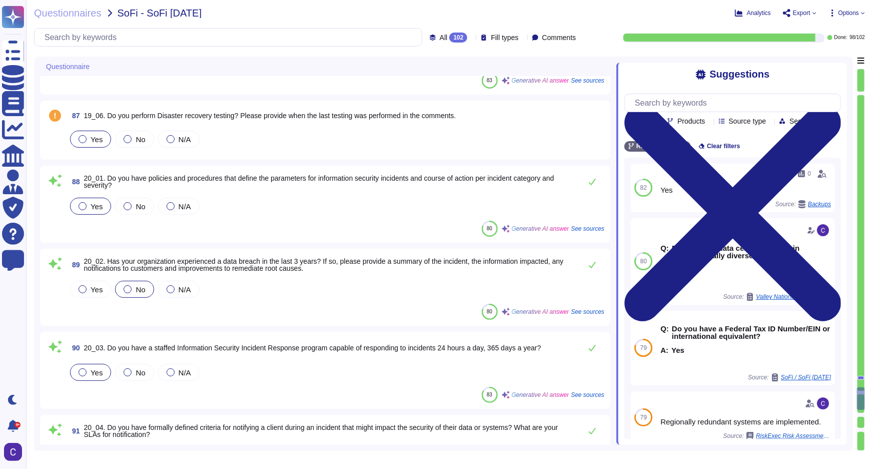
click at [91, 144] on div "Yes" at bounding box center [90, 139] width 41 height 17
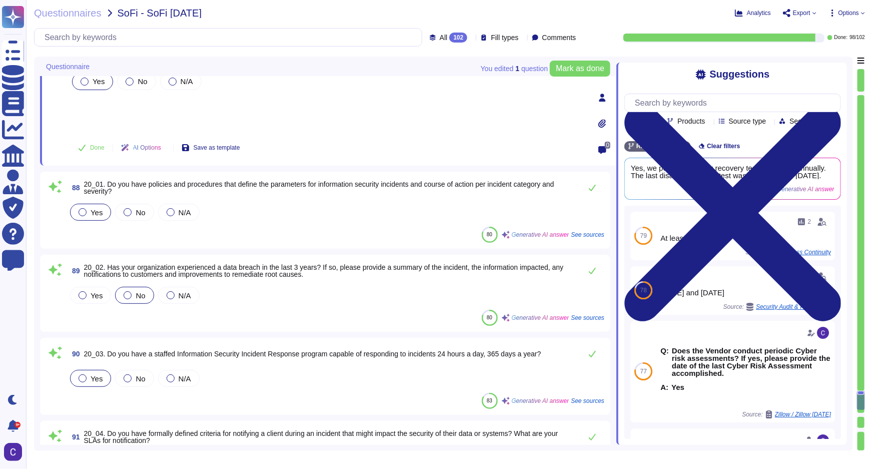
scroll to position [6898, 0]
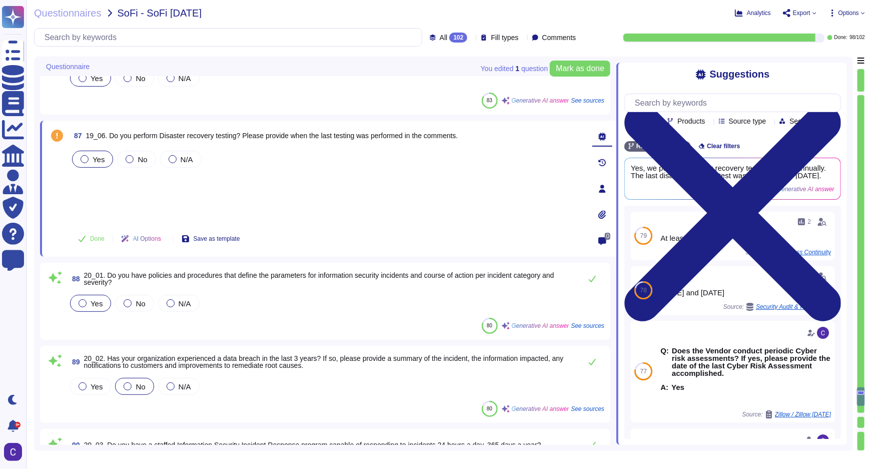
click at [478, 186] on div "Yes No N/A" at bounding box center [327, 186] width 514 height 74
click at [201, 186] on div "Yes No N/A" at bounding box center [327, 186] width 514 height 74
click at [600, 237] on icon at bounding box center [602, 241] width 8 height 8
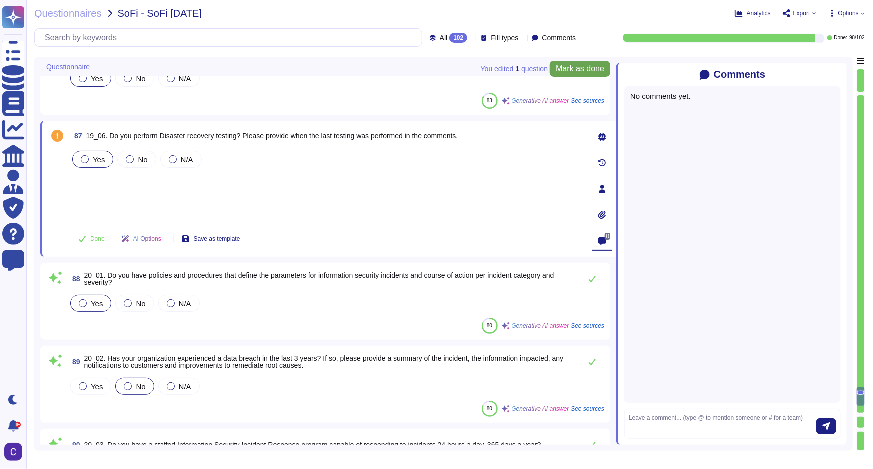
click at [700, 75] on icon at bounding box center [841, 75] width 0 height 0
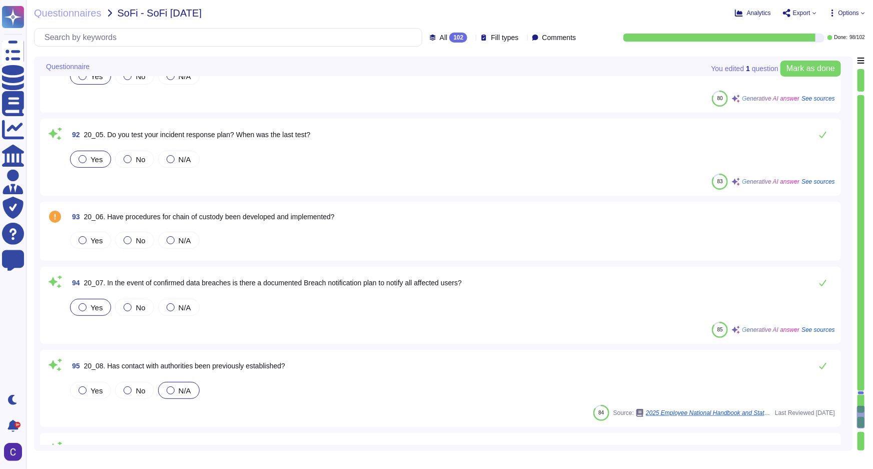
scroll to position [7352, 0]
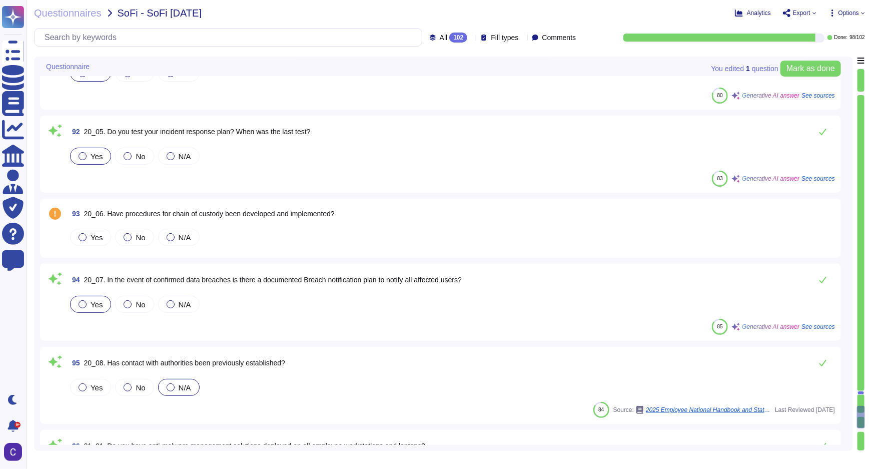
click at [247, 230] on div "Yes No N/A" at bounding box center [451, 237] width 767 height 21
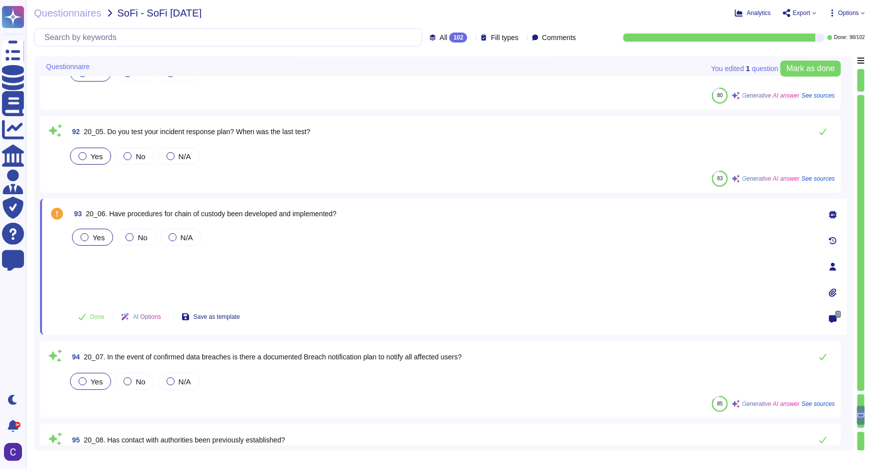
click at [83, 238] on div at bounding box center [85, 237] width 8 height 8
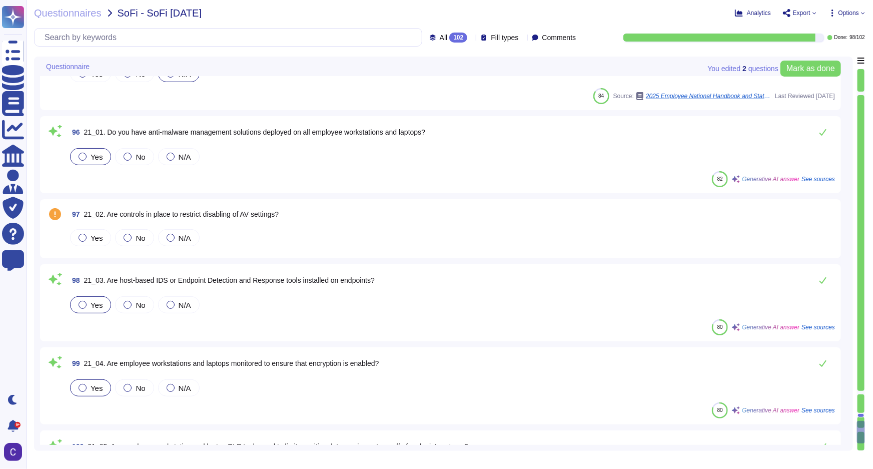
scroll to position [7716, 0]
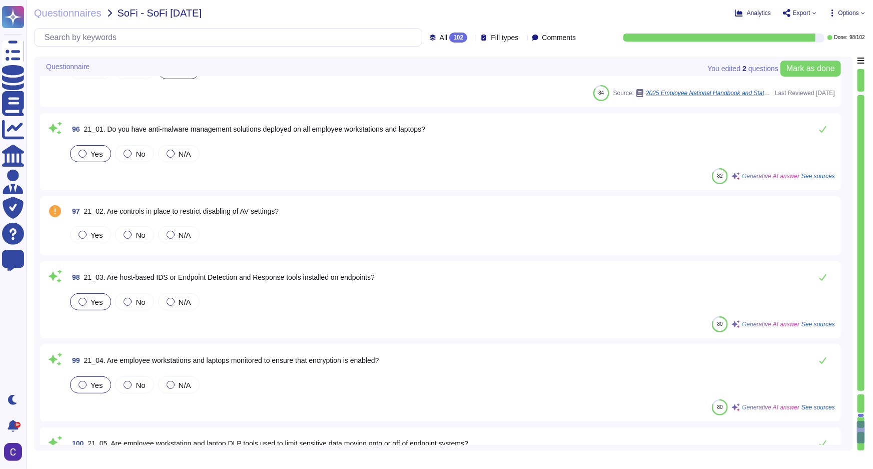
click at [91, 242] on div "Yes No N/A" at bounding box center [451, 234] width 767 height 21
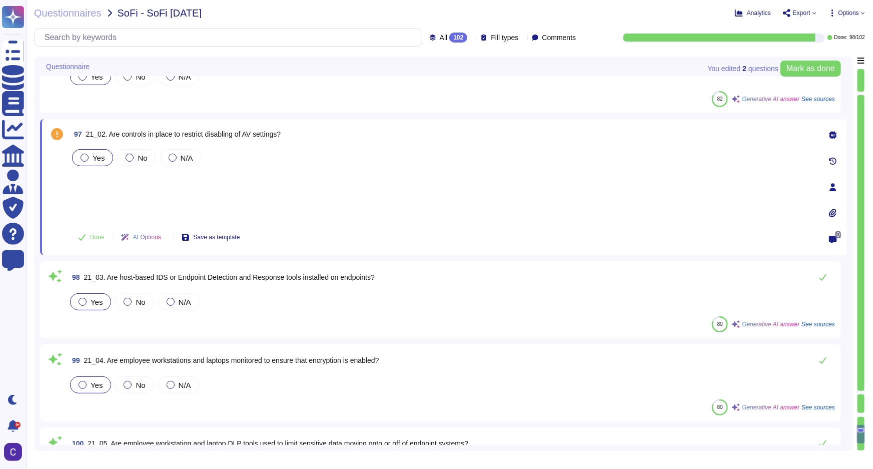
click at [92, 161] on div "Yes" at bounding box center [92, 157] width 41 height 17
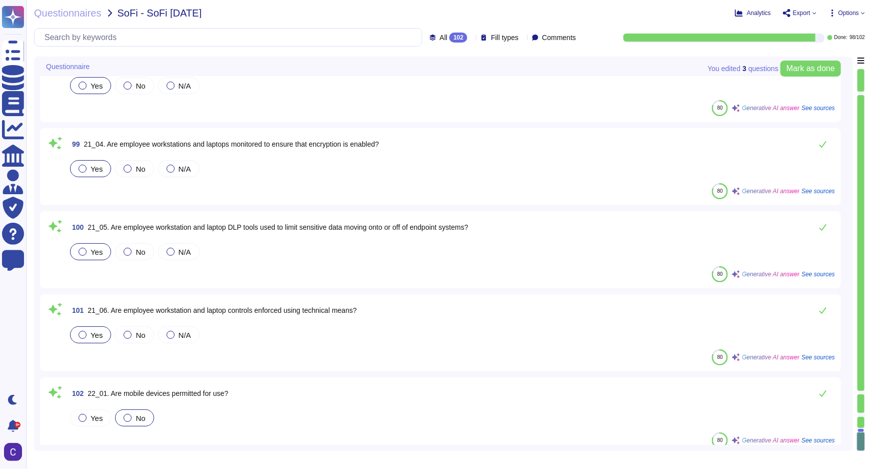
scroll to position [7921, 0]
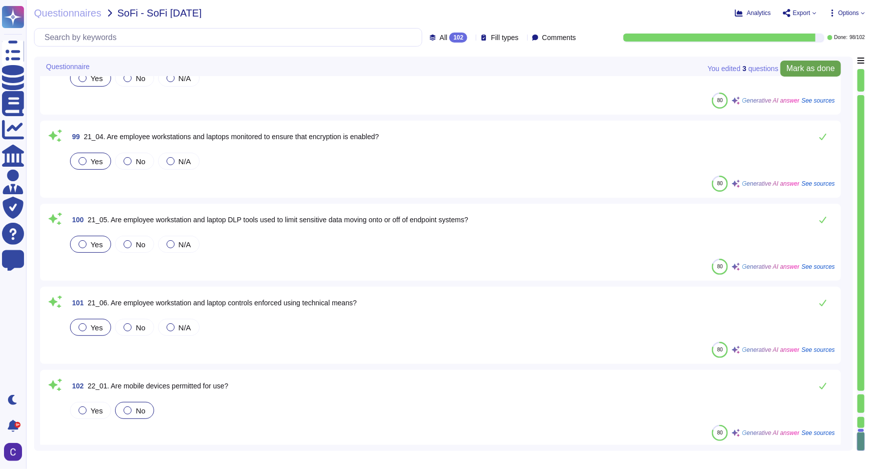
click at [700, 70] on span "Mark as done" at bounding box center [810, 69] width 49 height 8
click at [700, 94] on div at bounding box center [860, 94] width 7 height 4
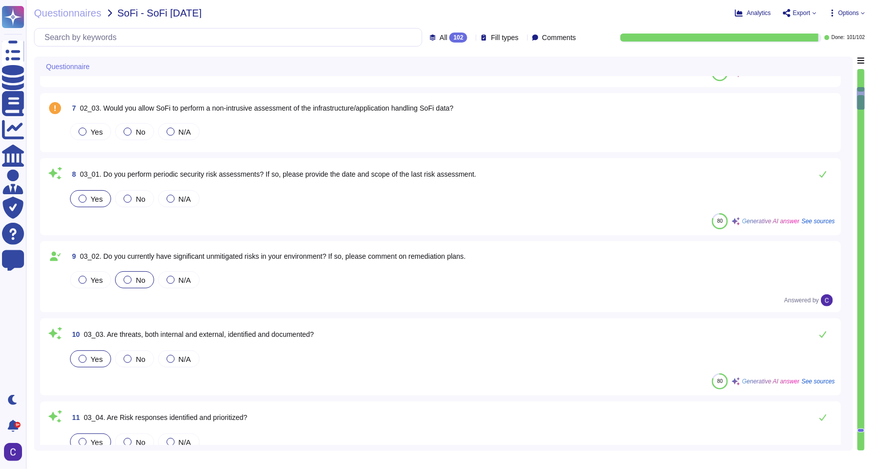
scroll to position [520, 0]
